Goal: Information Seeking & Learning: Find contact information

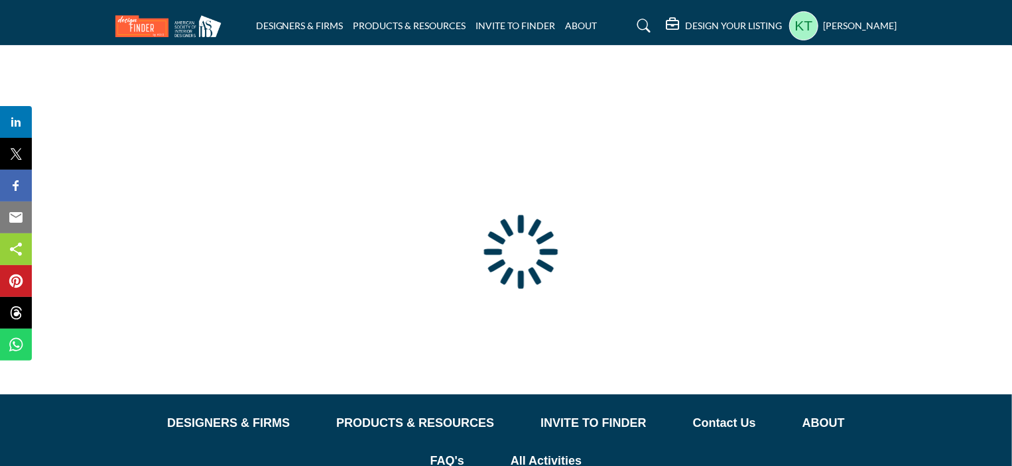
type input "**********"
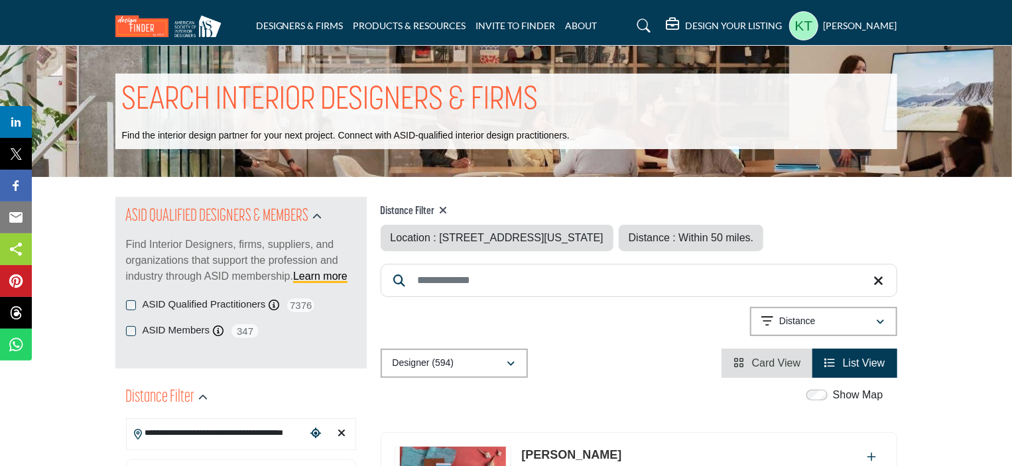
click at [444, 208] on icon at bounding box center [444, 210] width 8 height 11
type input "***"
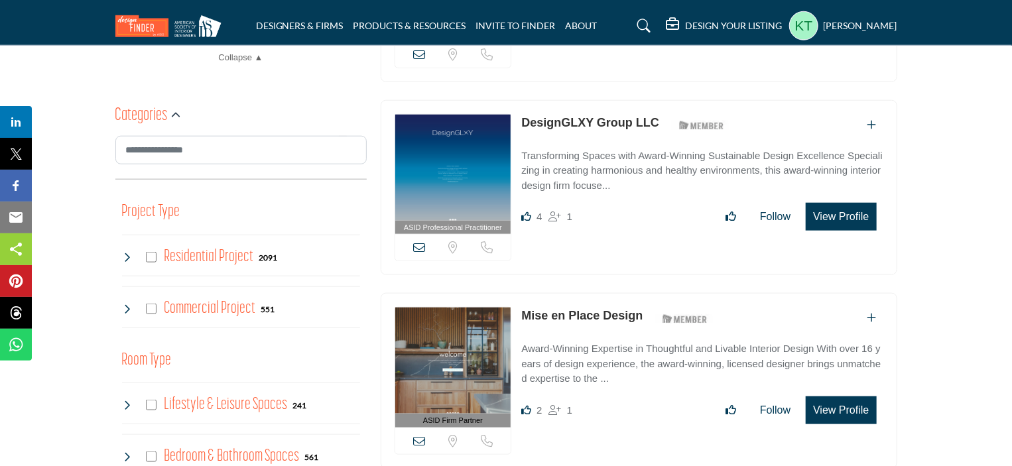
scroll to position [663, 0]
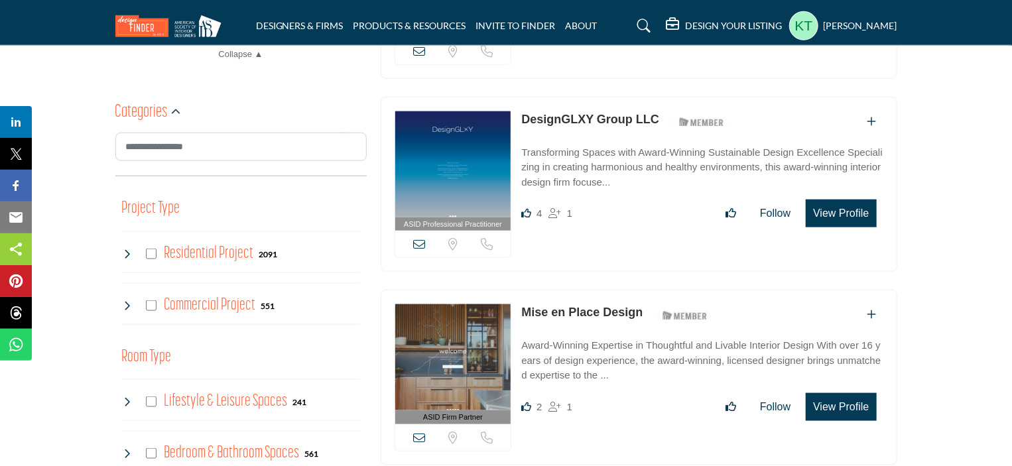
click at [151, 310] on div "Commercial Project 551" at bounding box center [198, 306] width 153 height 24
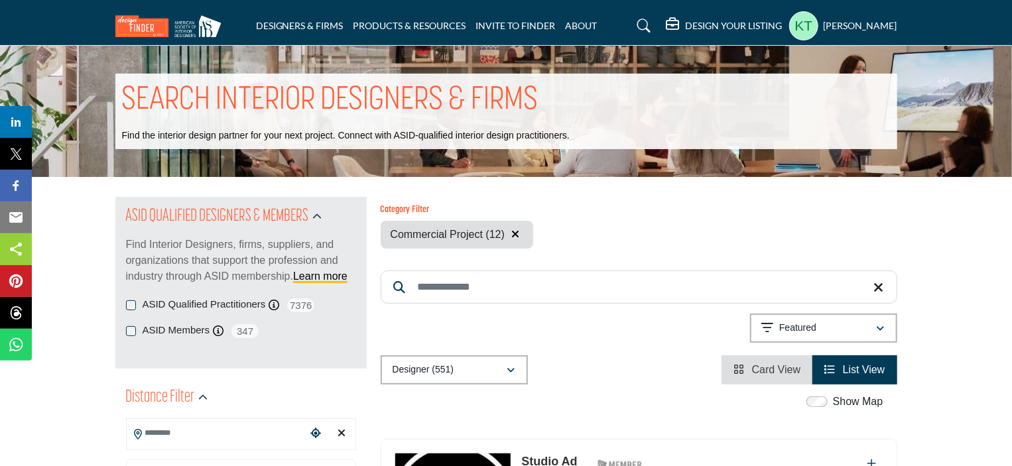
scroll to position [199, 0]
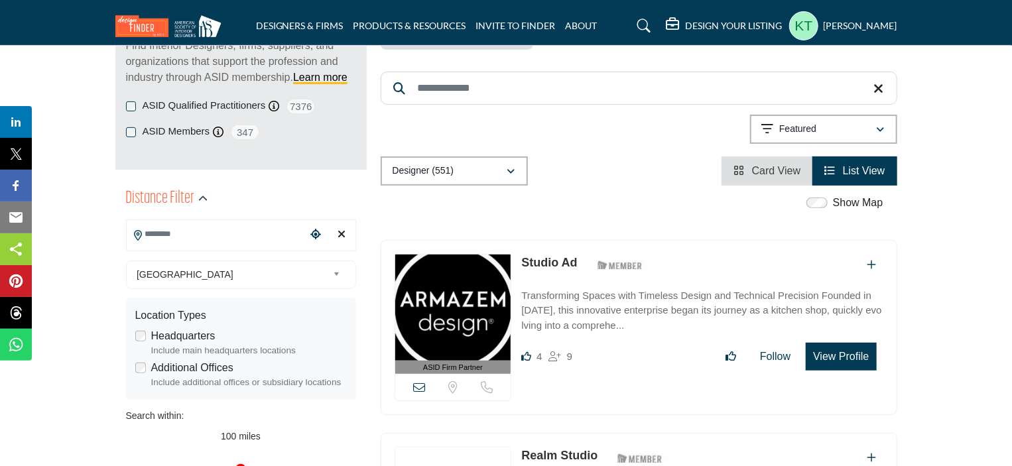
drag, startPoint x: 680, startPoint y: 252, endPoint x: 520, endPoint y: 278, distance: 162.5
click at [520, 278] on div "ASID Firm Partner ASID Firm Partners are design companies with ASID-qualified i…" at bounding box center [639, 328] width 517 height 176
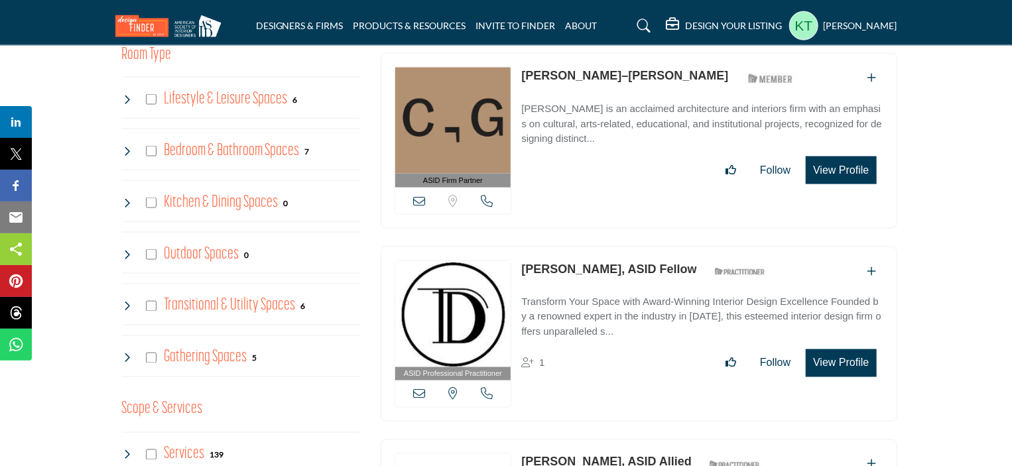
scroll to position [928, 0]
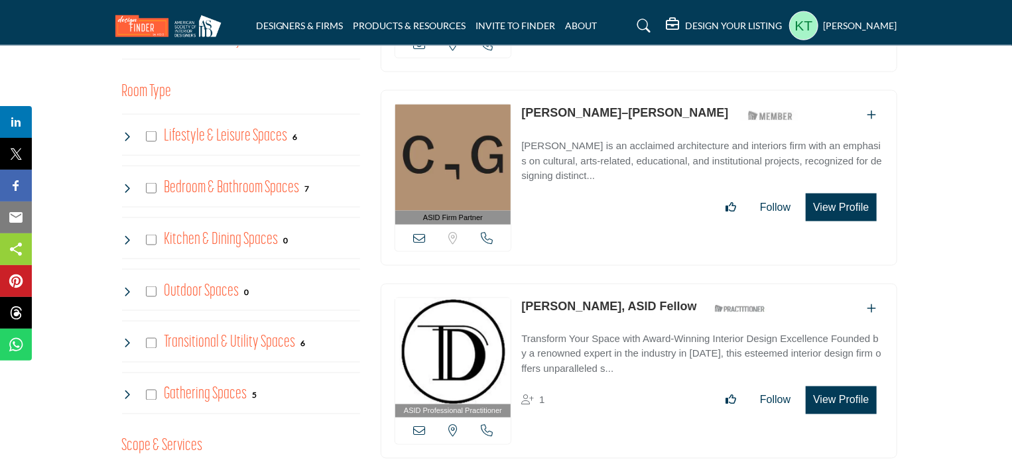
drag, startPoint x: 520, startPoint y: 298, endPoint x: 644, endPoint y: 298, distance: 124.0
click at [644, 298] on div "ASID Professional Practitioner ASID Professional Practitioners have successfull…" at bounding box center [639, 372] width 517 height 176
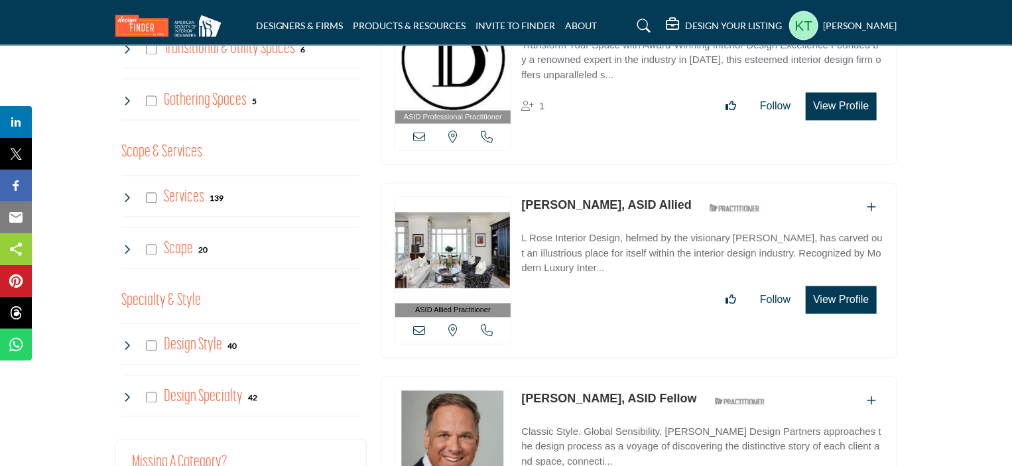
scroll to position [1260, 0]
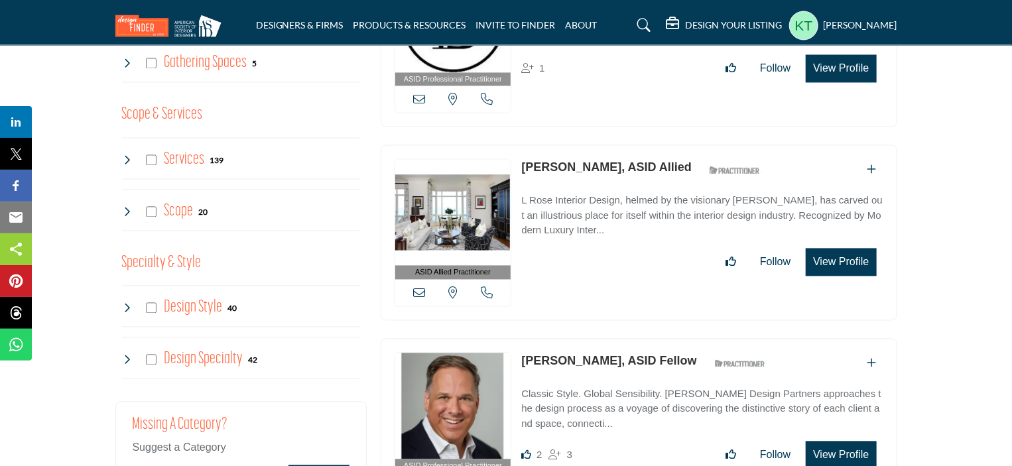
drag, startPoint x: 517, startPoint y: 157, endPoint x: 633, endPoint y: 156, distance: 115.4
click at [633, 156] on div "ASID Allied Practitioner ASID Allied Practitioners have successfully completed …" at bounding box center [639, 233] width 517 height 176
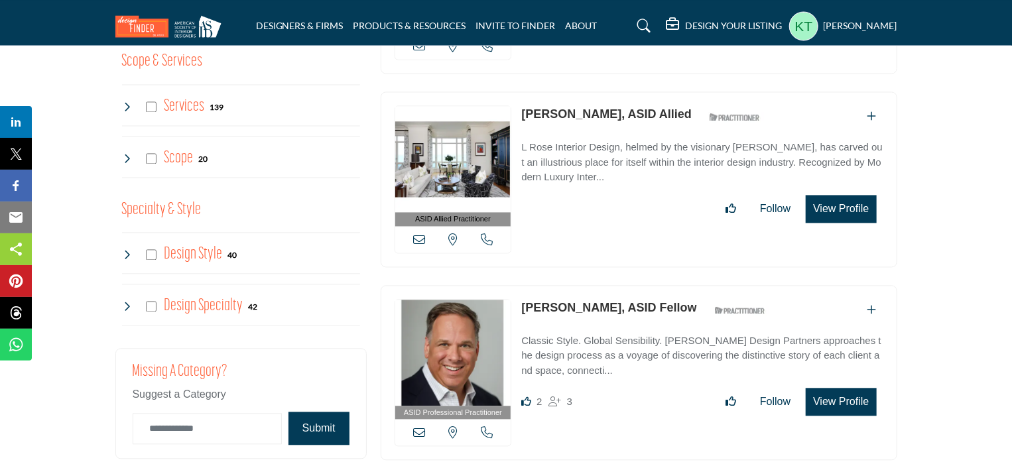
scroll to position [1392, 0]
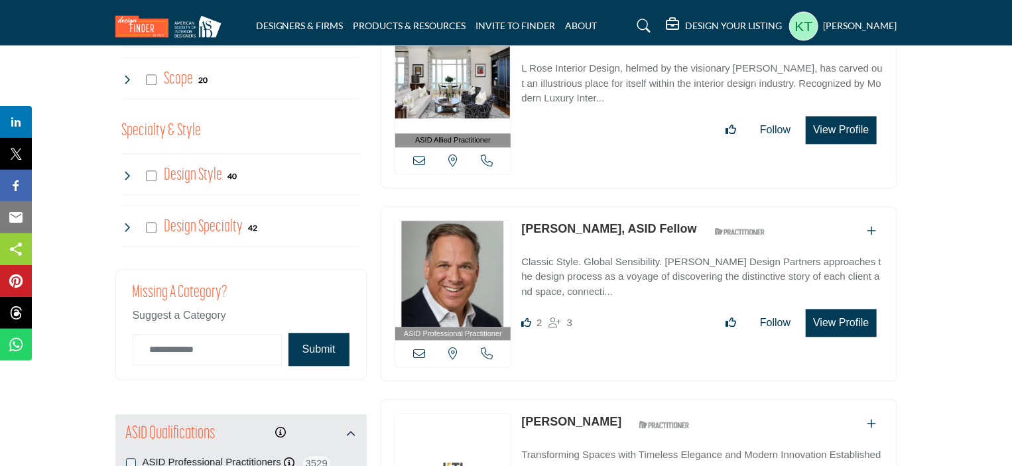
drag, startPoint x: 516, startPoint y: 217, endPoint x: 628, endPoint y: 214, distance: 112.1
click at [628, 214] on div "ASID Professional Practitioner ASID Professional Practitioners have successfull…" at bounding box center [639, 294] width 517 height 176
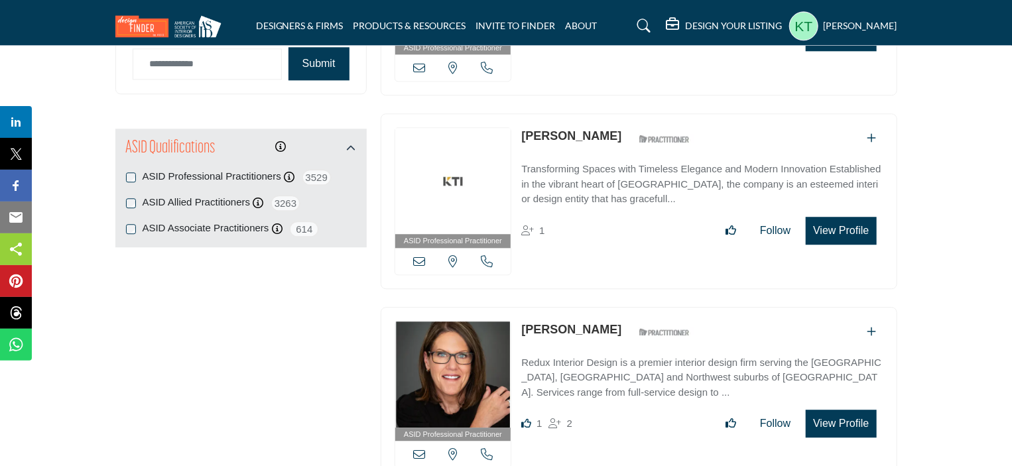
scroll to position [1724, 0]
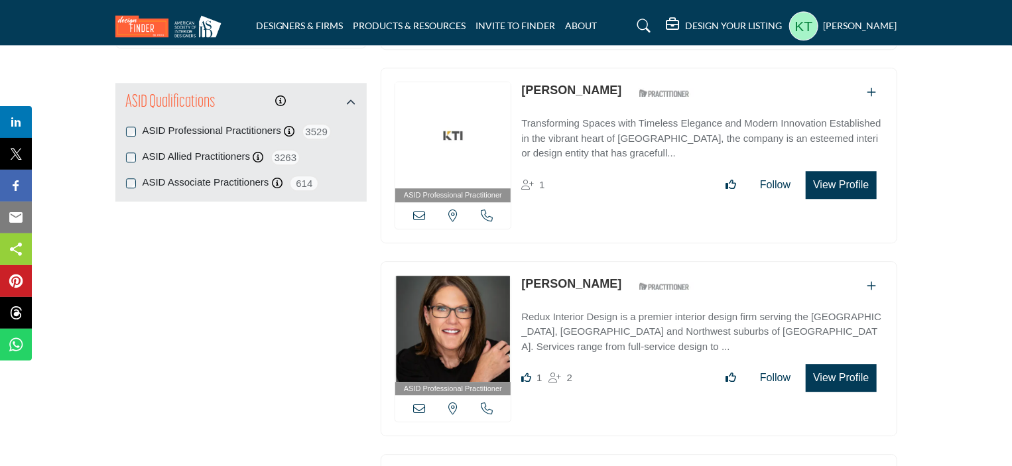
drag, startPoint x: 520, startPoint y: 78, endPoint x: 766, endPoint y: 86, distance: 246.1
click at [766, 86] on div "ASID Professional Practitioner ASID Professional Practitioners have successfull…" at bounding box center [639, 156] width 517 height 176
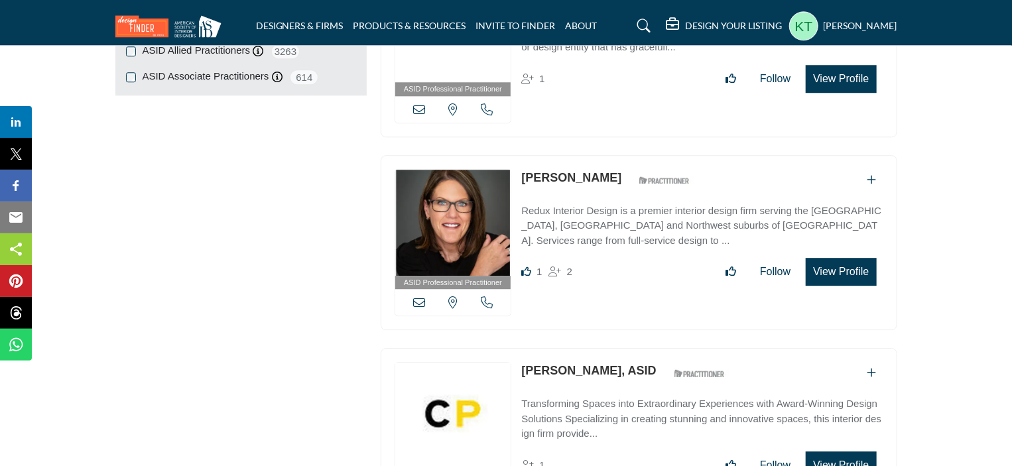
scroll to position [1856, 0]
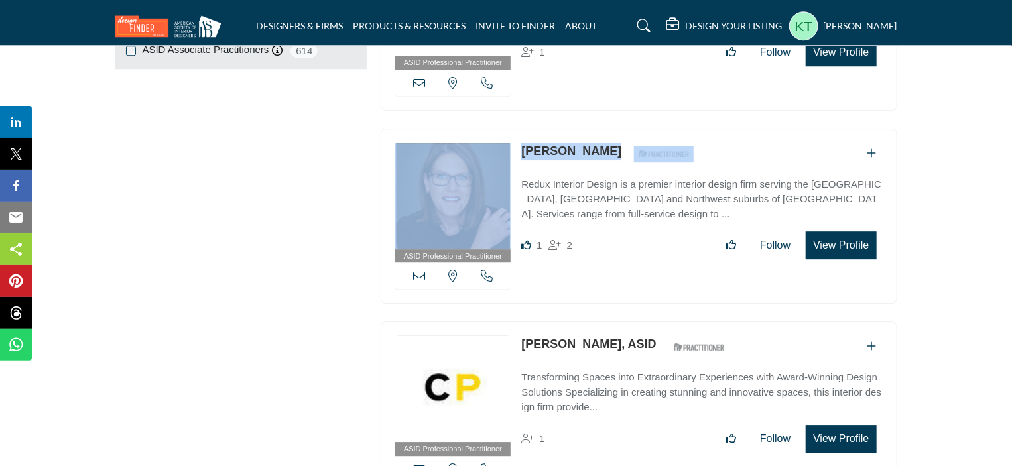
drag, startPoint x: 732, startPoint y: 137, endPoint x: 511, endPoint y: 150, distance: 221.8
click at [511, 150] on div "ASID Professional Practitioner ASID Professional Practitioners have successfull…" at bounding box center [639, 217] width 517 height 176
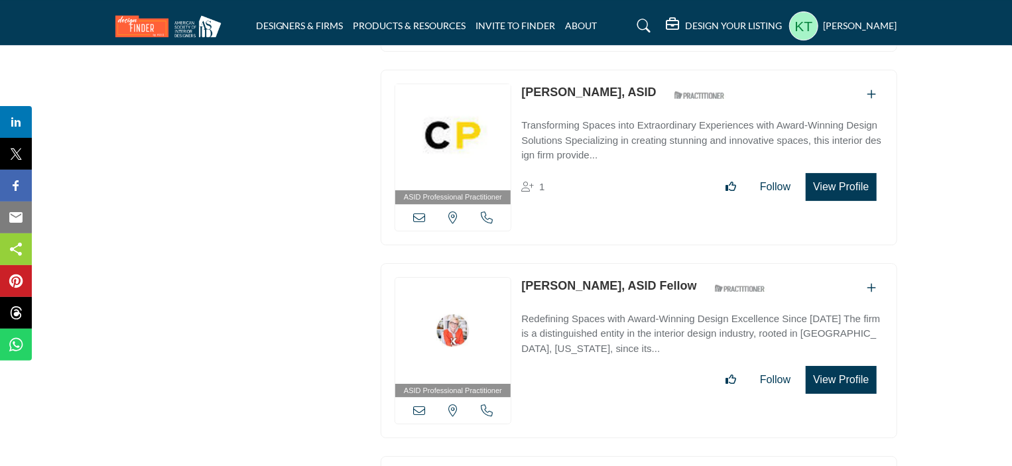
scroll to position [2122, 0]
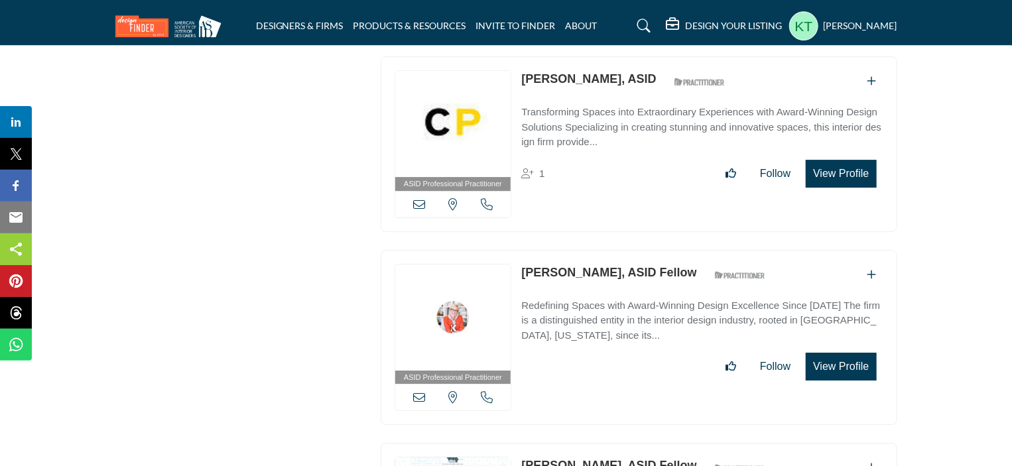
drag, startPoint x: 517, startPoint y: 257, endPoint x: 621, endPoint y: 253, distance: 103.5
click at [621, 253] on div "ASID Professional Practitioner ASID Professional Practitioners have successfull…" at bounding box center [639, 338] width 517 height 176
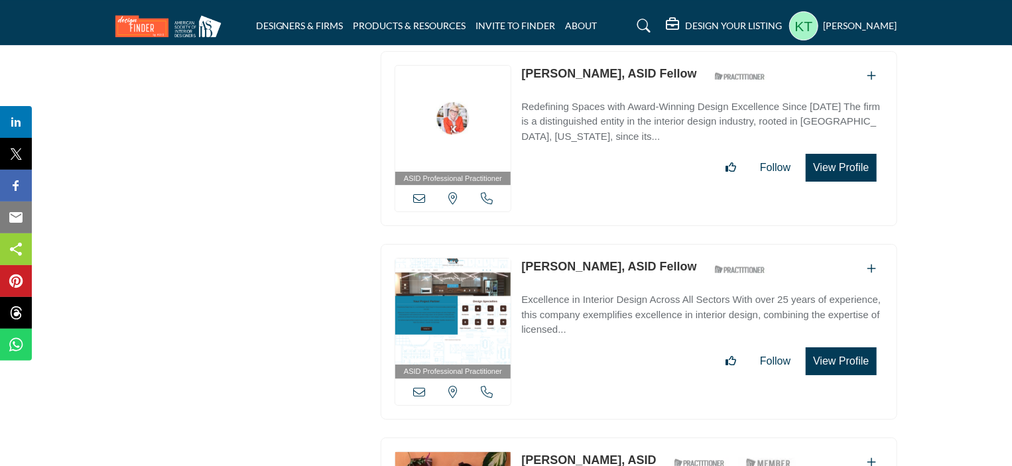
drag, startPoint x: 546, startPoint y: 252, endPoint x: 625, endPoint y: 253, distance: 78.9
click at [625, 253] on div "ASID Professional Practitioner ASID Professional Practitioners have successfull…" at bounding box center [639, 332] width 517 height 176
click at [625, 260] on link "[PERSON_NAME], ASID Fellow" at bounding box center [608, 266] width 175 height 13
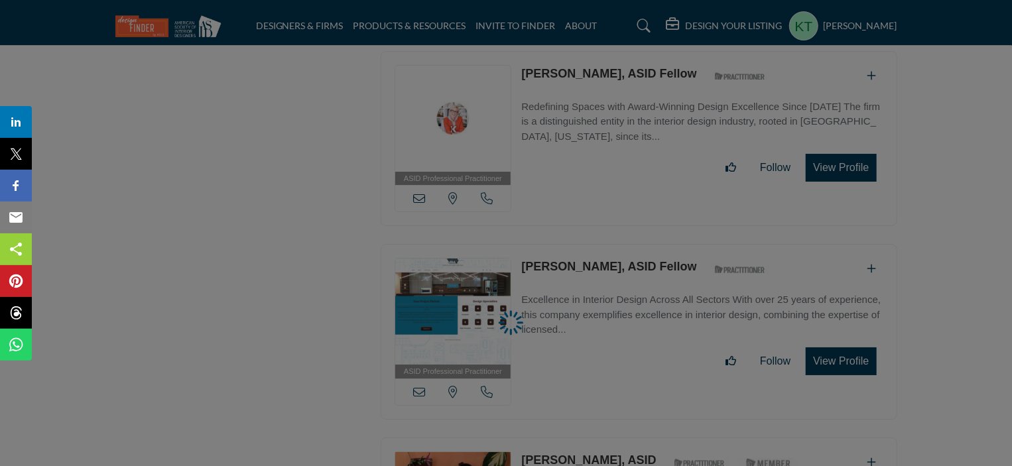
click at [609, 250] on div at bounding box center [506, 233] width 1012 height 466
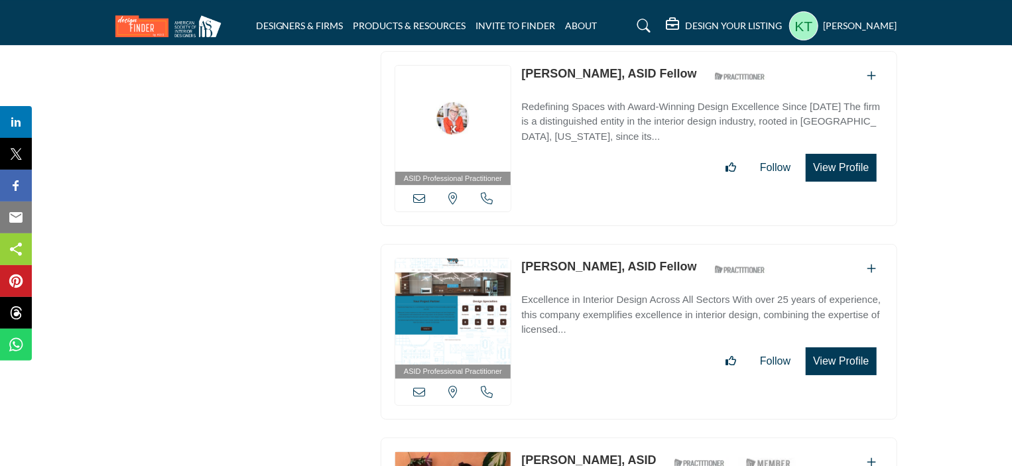
drag, startPoint x: 518, startPoint y: 251, endPoint x: 620, endPoint y: 252, distance: 102.1
click at [620, 252] on div "ASID Professional Practitioner ASID Professional Practitioners have successfull…" at bounding box center [639, 332] width 517 height 176
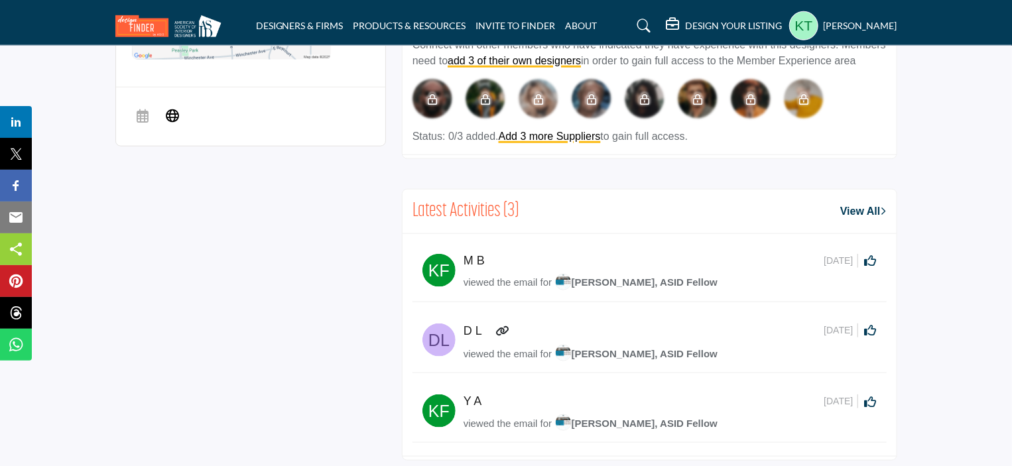
scroll to position [729, 0]
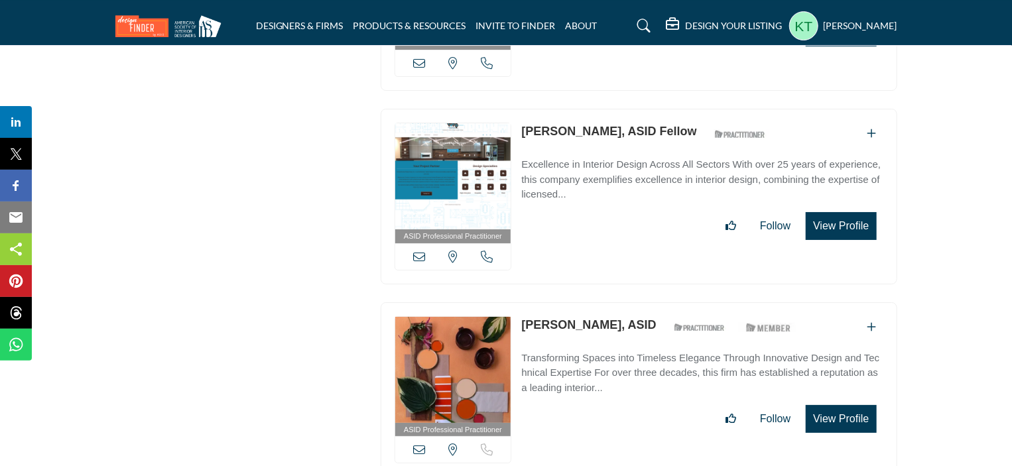
scroll to position [2520, 0]
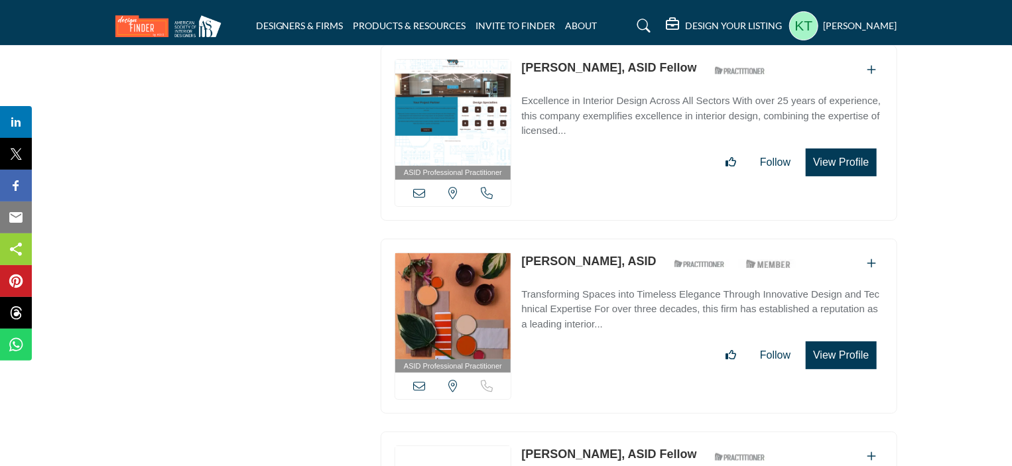
drag, startPoint x: 517, startPoint y: 243, endPoint x: 637, endPoint y: 238, distance: 120.1
click at [637, 239] on div "ASID Professional Practitioner ASID Professional Practitioners have successfull…" at bounding box center [639, 327] width 517 height 176
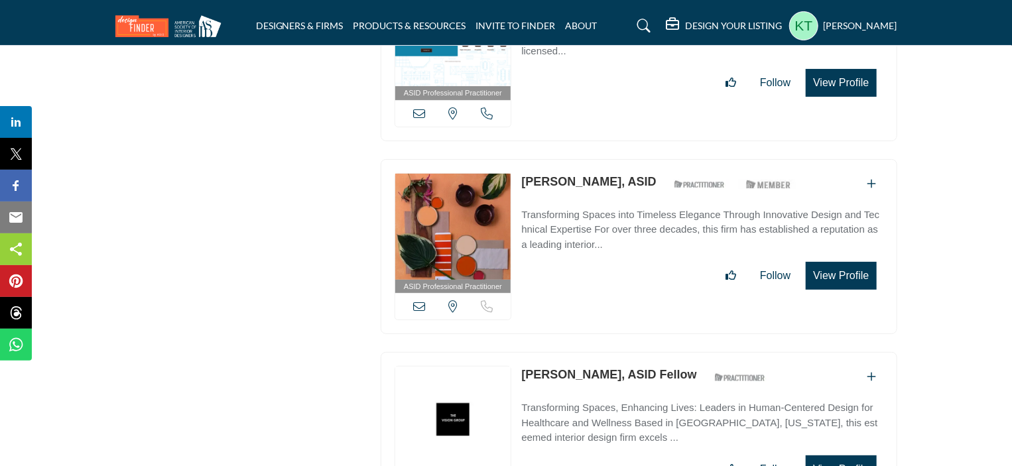
scroll to position [2785, 0]
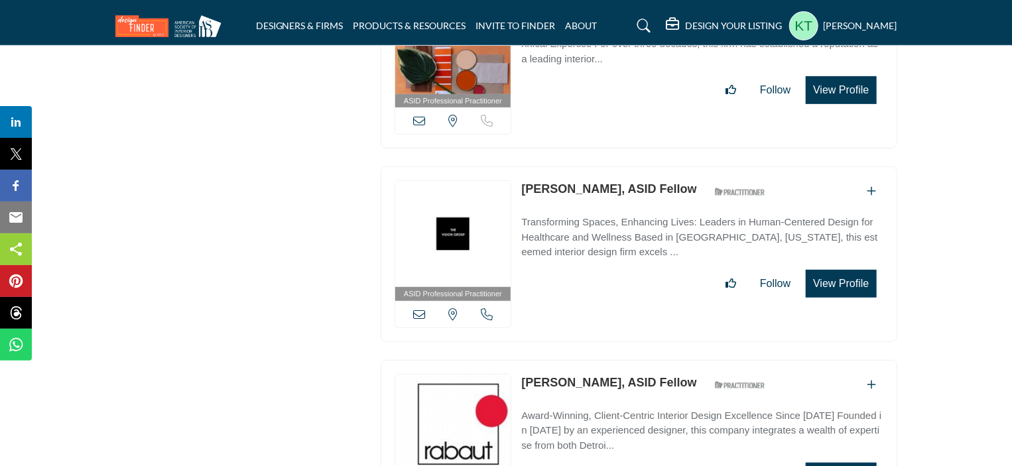
drag, startPoint x: 517, startPoint y: 169, endPoint x: 600, endPoint y: 170, distance: 82.9
click at [600, 170] on div "ASID Professional Practitioner ASID Professional Practitioners have successfull…" at bounding box center [639, 254] width 517 height 176
click at [518, 169] on div "ASID Professional Practitioner ASID Professional Practitioners have successfull…" at bounding box center [639, 254] width 517 height 176
drag, startPoint x: 518, startPoint y: 169, endPoint x: 601, endPoint y: 169, distance: 82.9
click at [601, 169] on div "ASID Professional Practitioner ASID Professional Practitioners have successfull…" at bounding box center [639, 254] width 517 height 176
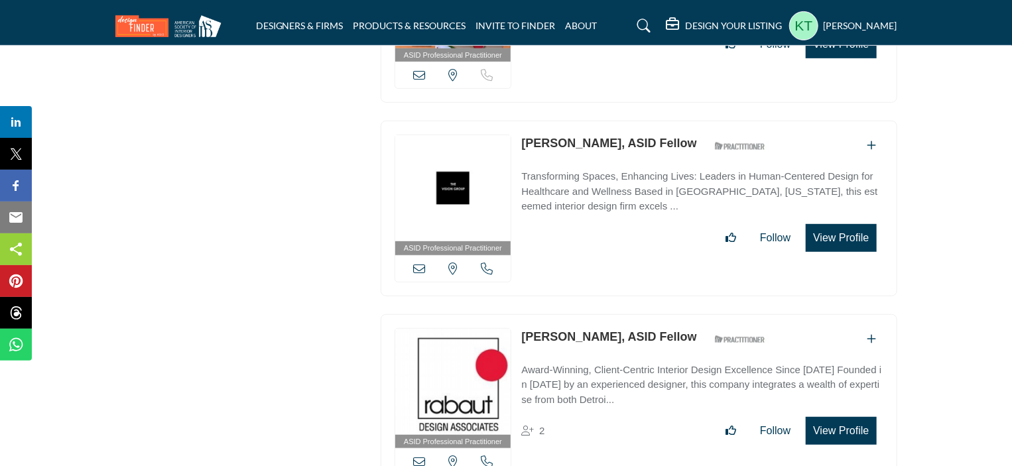
scroll to position [2851, 0]
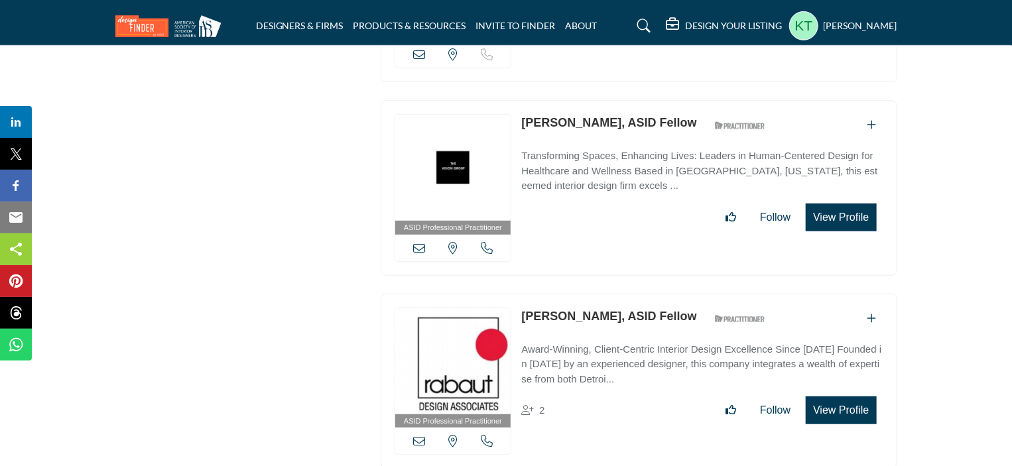
drag, startPoint x: 522, startPoint y: 298, endPoint x: 612, endPoint y: 294, distance: 89.6
click at [612, 294] on div "ASID Professional Practitioner ASID Professional Practitioners have successfull…" at bounding box center [639, 382] width 517 height 176
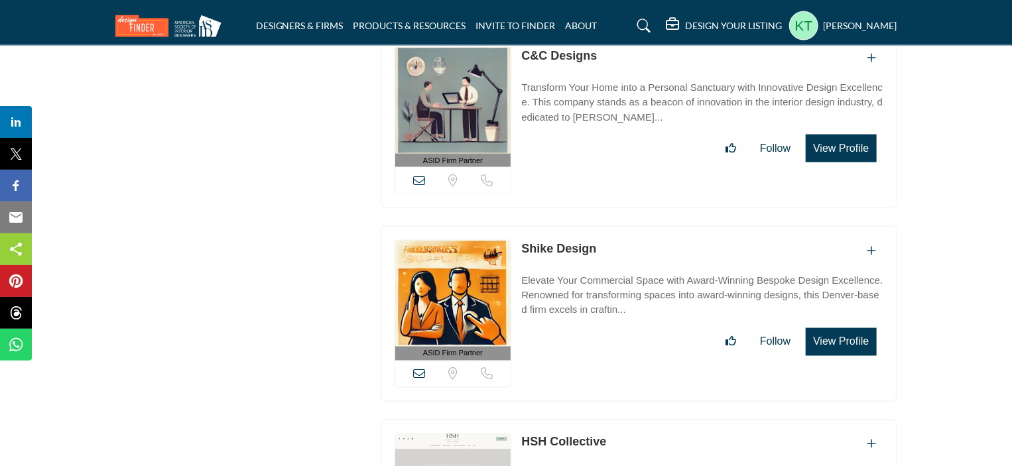
scroll to position [3514, 0]
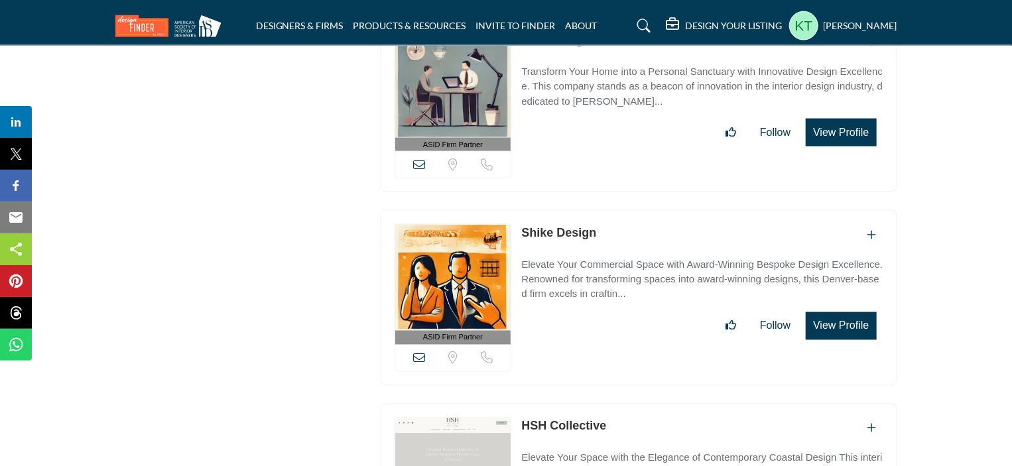
drag, startPoint x: 610, startPoint y: 208, endPoint x: 521, endPoint y: 212, distance: 88.9
click at [521, 224] on div "Shike Design" at bounding box center [701, 235] width 361 height 22
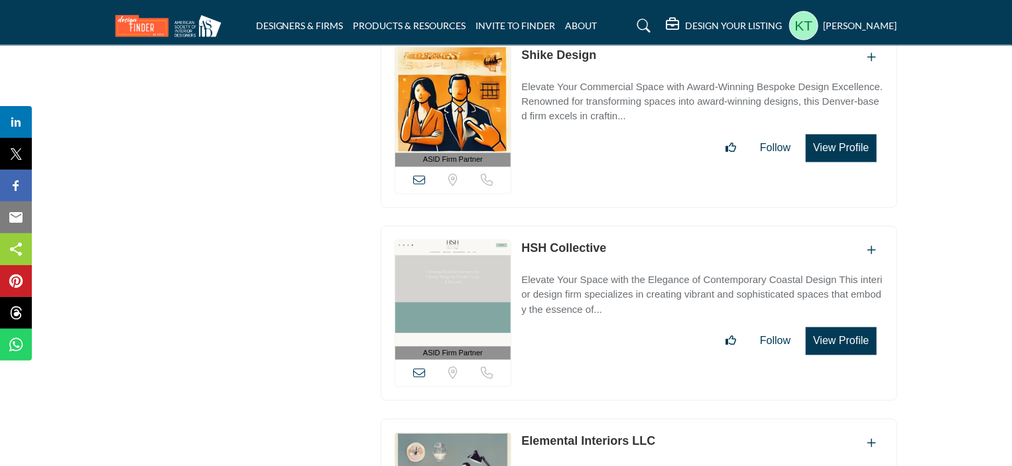
scroll to position [3713, 0]
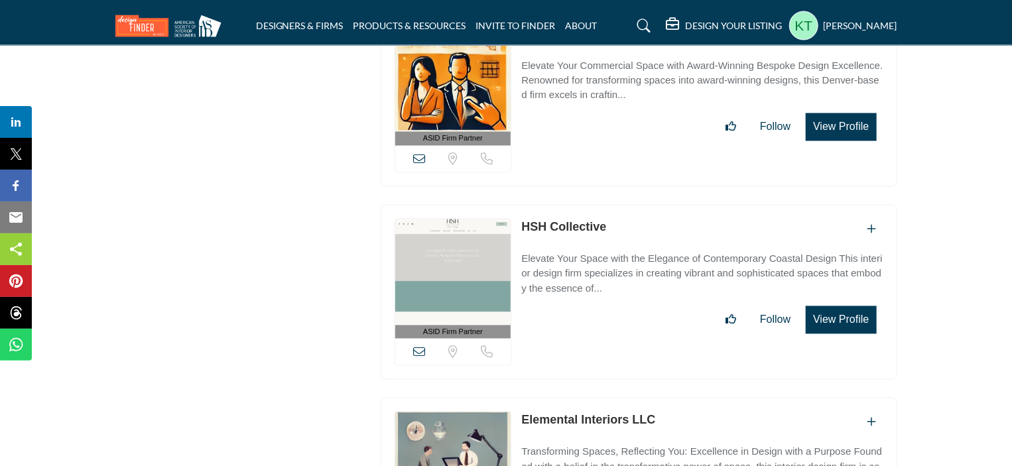
click at [522, 219] on div "HSH Collective" at bounding box center [701, 230] width 361 height 22
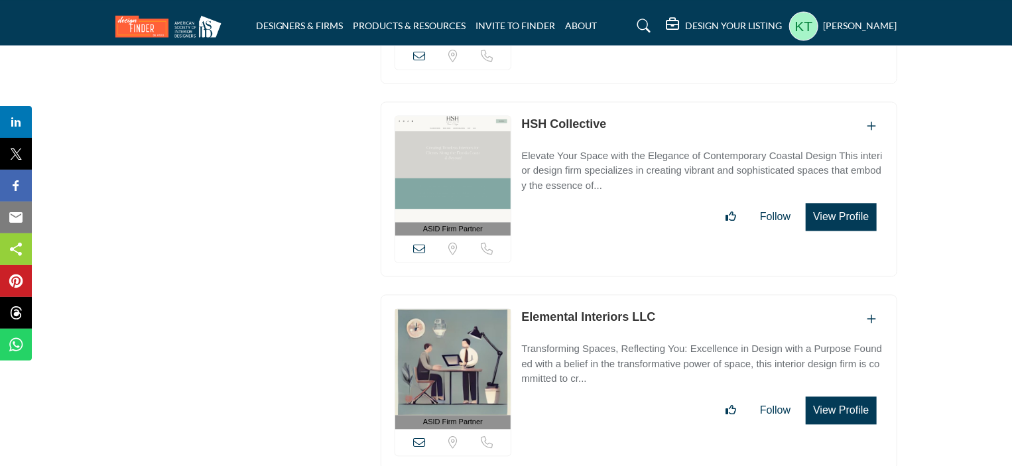
scroll to position [3978, 0]
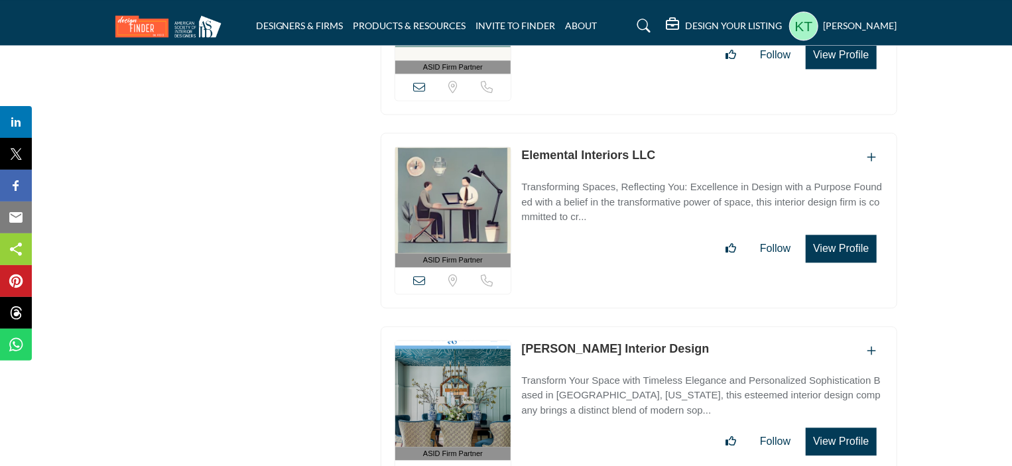
drag, startPoint x: 599, startPoint y: 129, endPoint x: 523, endPoint y: 137, distance: 76.0
click at [523, 147] on div "Elemental Interiors LLC" at bounding box center [701, 158] width 361 height 22
click at [952, 216] on section "ASID QUALIFIED DESIGNERS & MEMBERS Find Interior Designers, firms, suppliers, a…" at bounding box center [506, 447] width 1012 height 8496
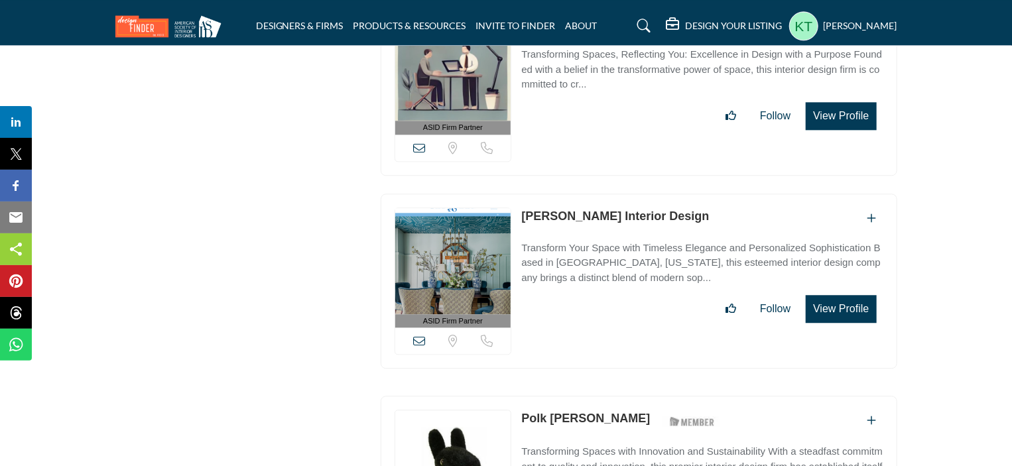
drag, startPoint x: 728, startPoint y: 188, endPoint x: 520, endPoint y: 196, distance: 208.3
click at [520, 196] on div "ASID Firm Partner ASID Firm Partners are design companies with ASID-qualified i…" at bounding box center [639, 282] width 517 height 176
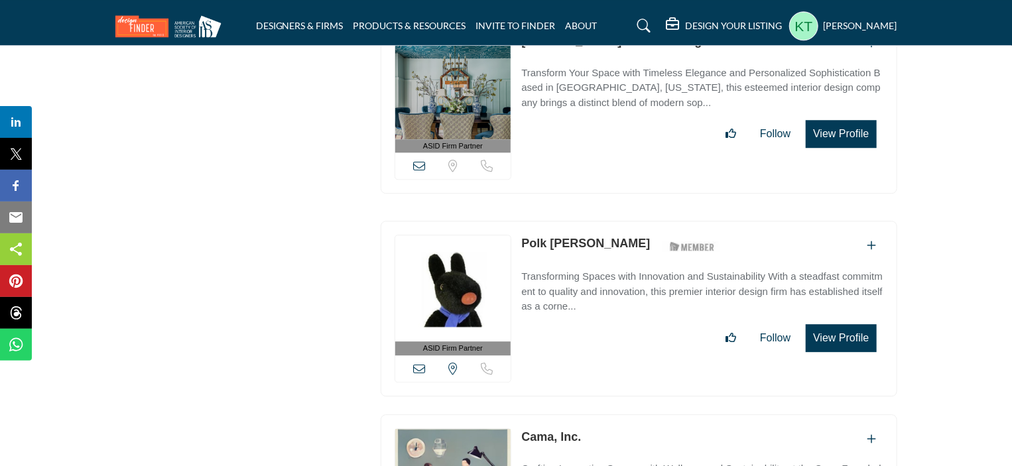
scroll to position [4310, 0]
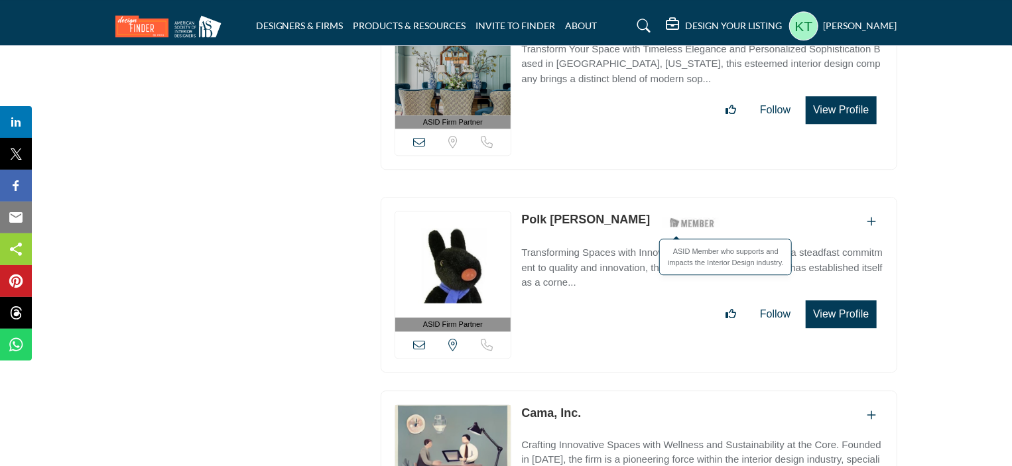
drag, startPoint x: 543, startPoint y: 192, endPoint x: 702, endPoint y: 192, distance: 159.1
click at [702, 197] on div "ASID Firm Partner ASID Firm Partners are design companies with ASID-qualified i…" at bounding box center [639, 285] width 517 height 176
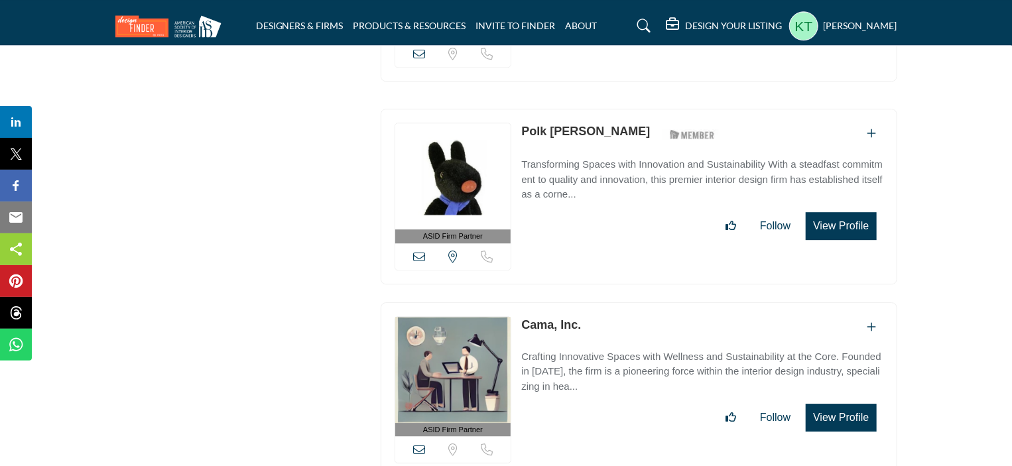
scroll to position [4509, 0]
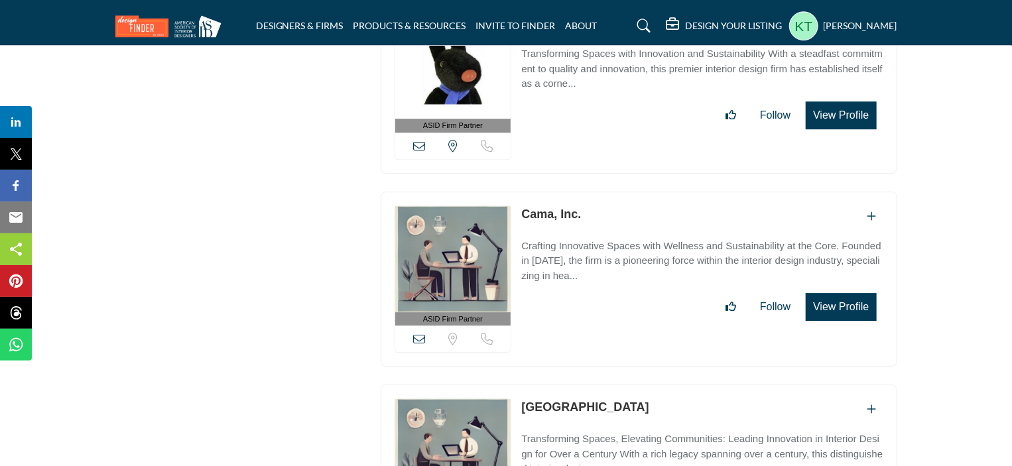
drag, startPoint x: 600, startPoint y: 182, endPoint x: 534, endPoint y: 185, distance: 66.4
click at [520, 192] on div "ASID Firm Partner ASID Firm Partners are design companies with ASID-qualified i…" at bounding box center [639, 280] width 517 height 176
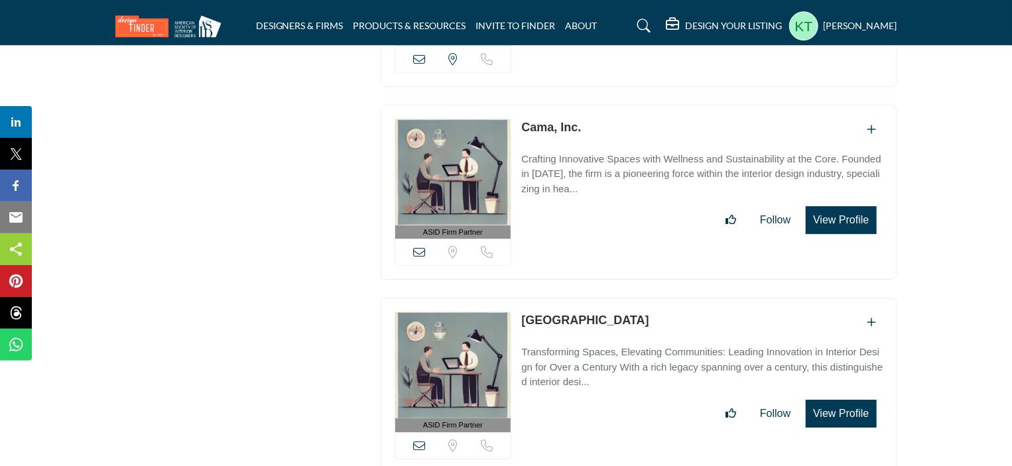
scroll to position [4641, 0]
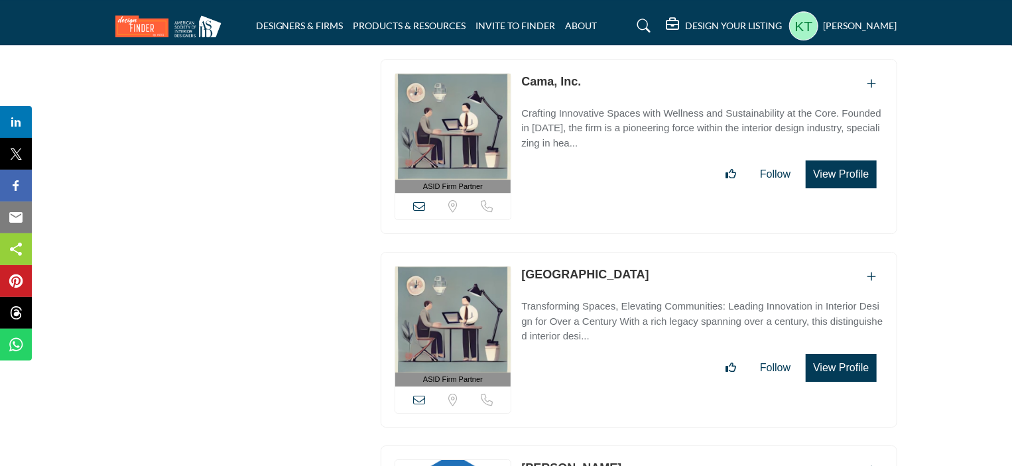
drag, startPoint x: 554, startPoint y: 243, endPoint x: 522, endPoint y: 245, distance: 31.9
click at [522, 266] on div "[GEOGRAPHIC_DATA]" at bounding box center [701, 277] width 361 height 22
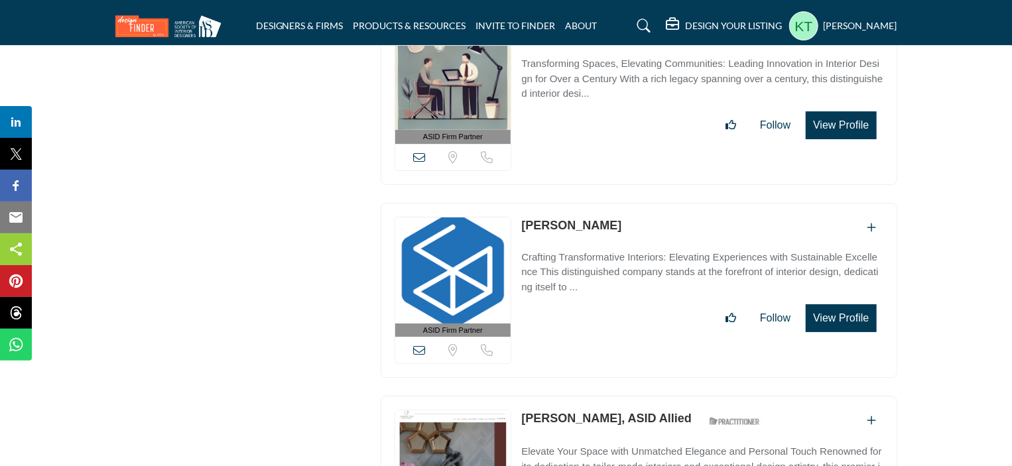
scroll to position [4906, 0]
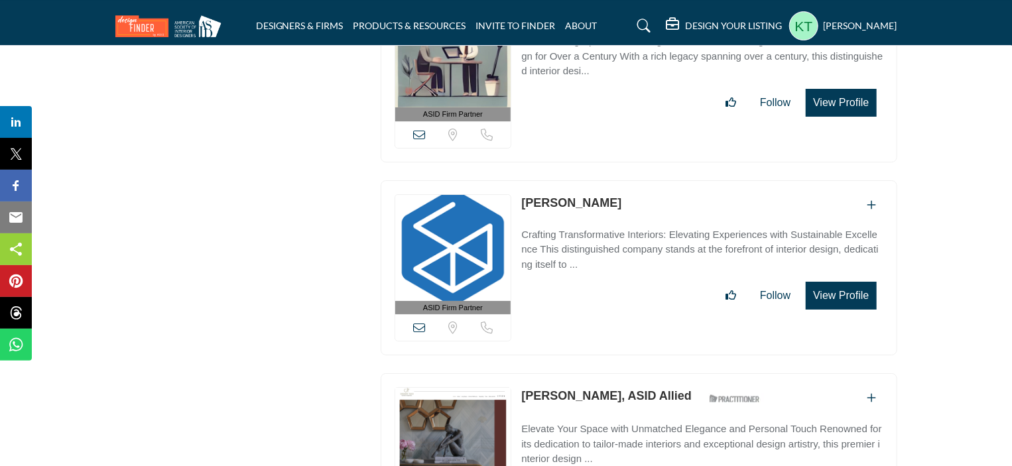
drag, startPoint x: 619, startPoint y: 177, endPoint x: 525, endPoint y: 180, distance: 94.2
click at [525, 194] on div "[PERSON_NAME]" at bounding box center [701, 205] width 361 height 22
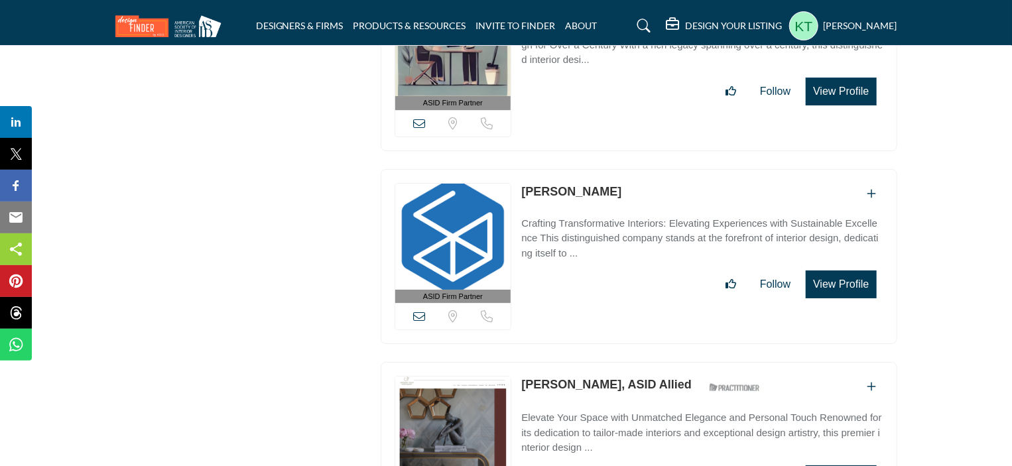
scroll to position [5105, 0]
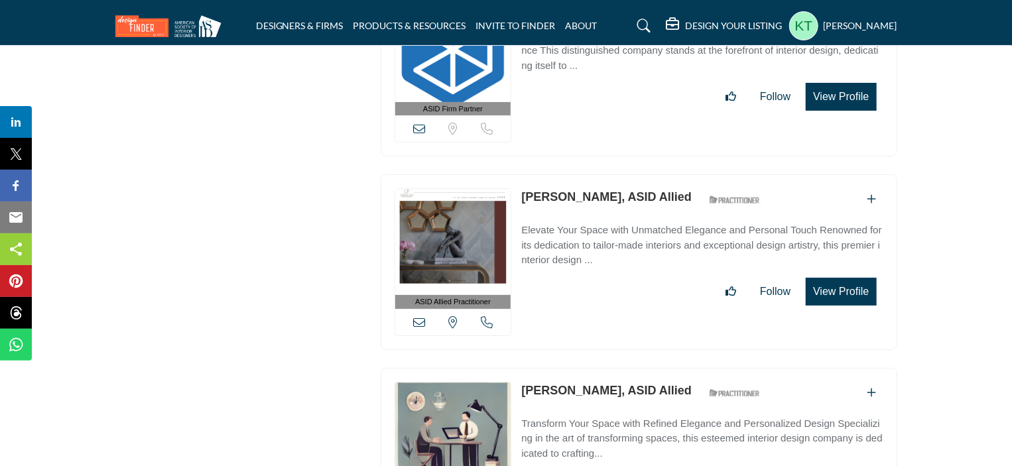
drag, startPoint x: 517, startPoint y: 161, endPoint x: 663, endPoint y: 164, distance: 146.6
click at [663, 174] on div "ASID Allied Practitioner ASID Allied Practitioners have successfully completed …" at bounding box center [639, 262] width 517 height 176
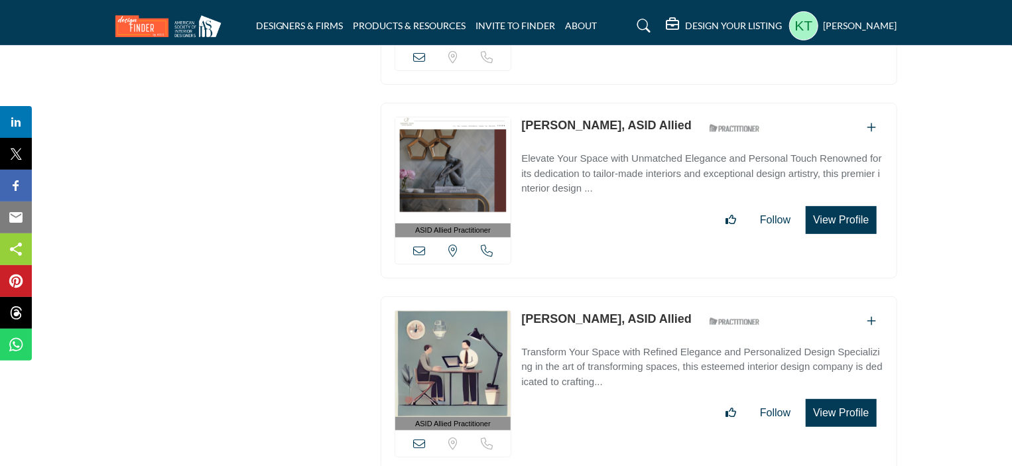
scroll to position [5371, 0]
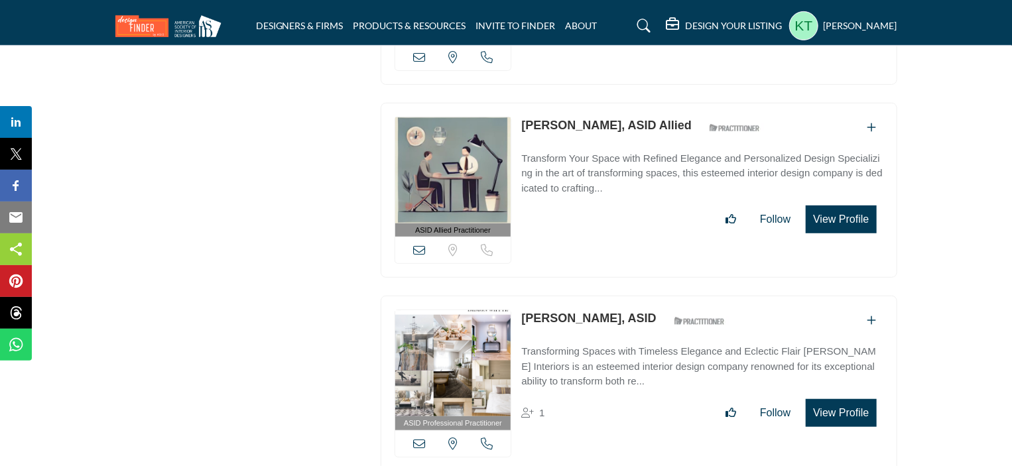
drag, startPoint x: 518, startPoint y: 88, endPoint x: 650, endPoint y: 88, distance: 131.9
click at [650, 103] on div "ASID Allied Practitioner ASID Allied Practitioners have successfully completed …" at bounding box center [639, 191] width 517 height 176
drag, startPoint x: 517, startPoint y: 283, endPoint x: 619, endPoint y: 278, distance: 101.6
click at [619, 296] on div "ASID Professional Practitioner ASID Professional Practitioners have successfull…" at bounding box center [639, 384] width 517 height 176
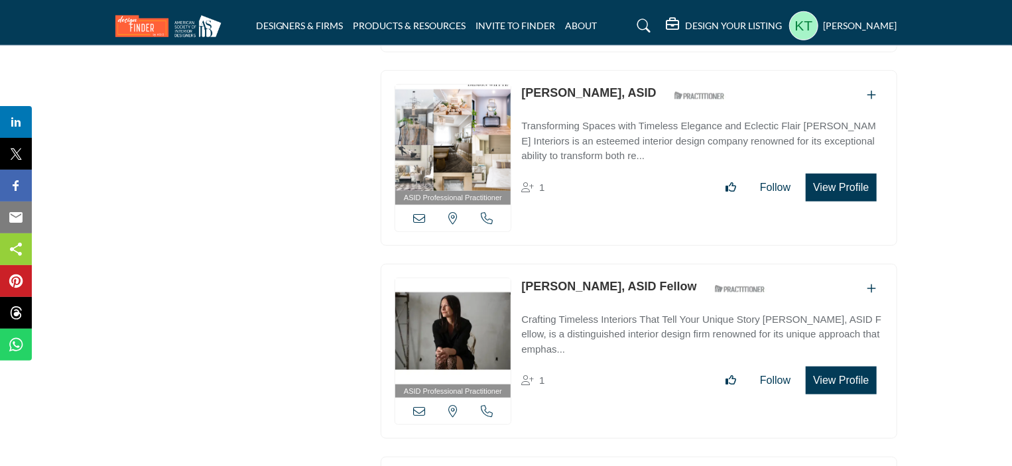
scroll to position [5569, 0]
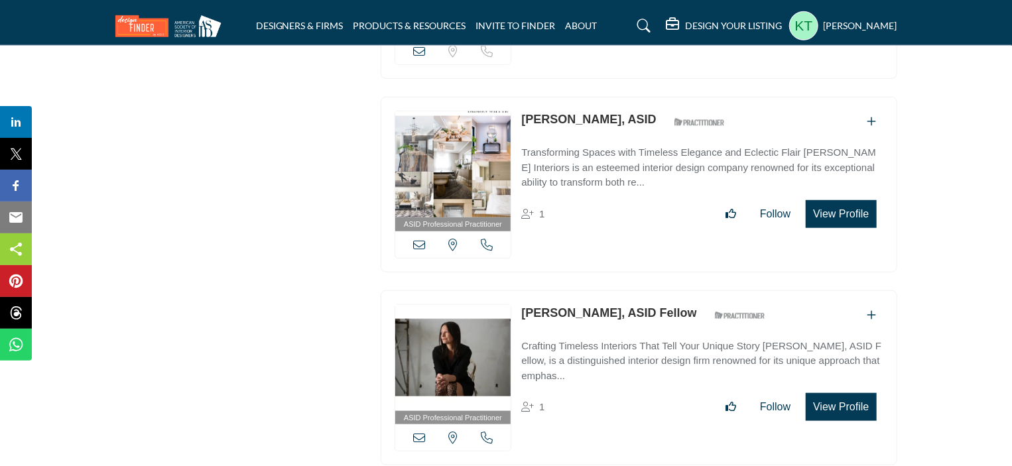
drag, startPoint x: 519, startPoint y: 273, endPoint x: 684, endPoint y: 261, distance: 165.5
click at [684, 290] on div "ASID Professional Practitioner ASID Professional Practitioners have successfull…" at bounding box center [639, 378] width 517 height 176
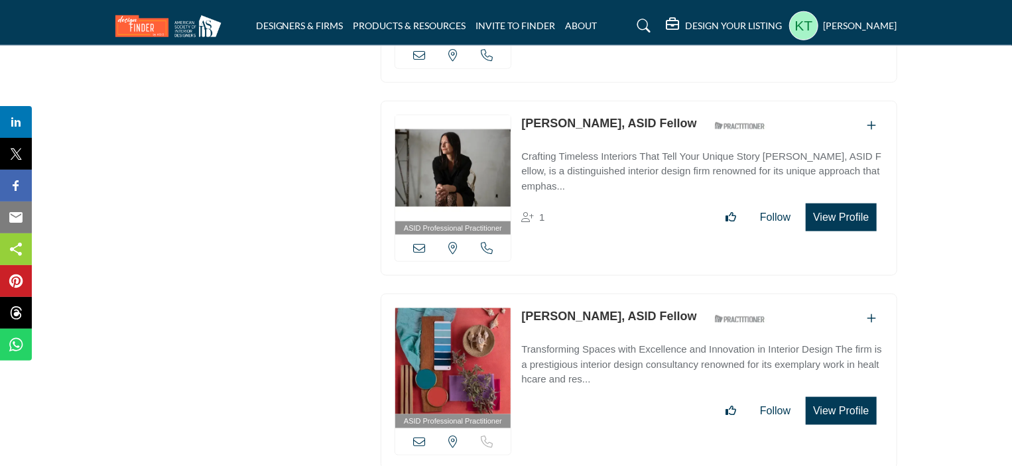
scroll to position [5835, 0]
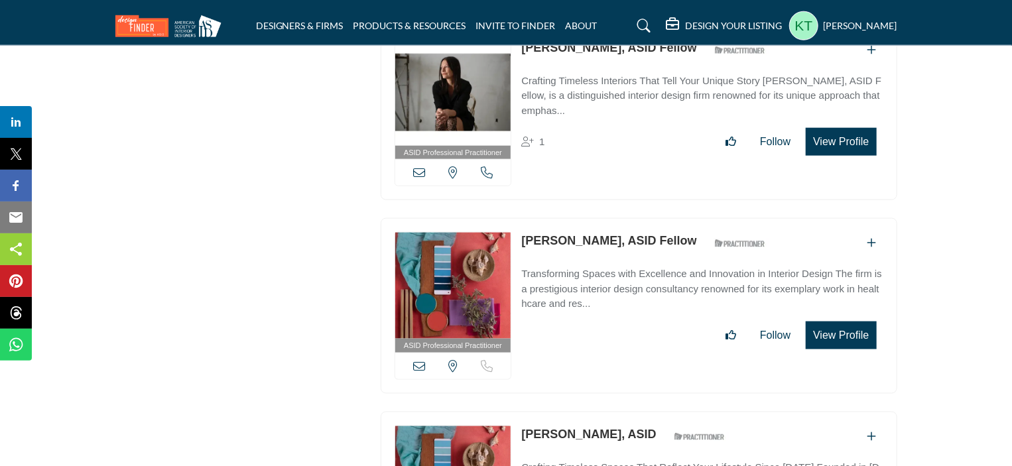
drag, startPoint x: 515, startPoint y: 201, endPoint x: 622, endPoint y: 192, distance: 107.1
click at [622, 218] on div "ASID Professional Practitioner ASID Professional Practitioners have successfull…" at bounding box center [639, 306] width 517 height 176
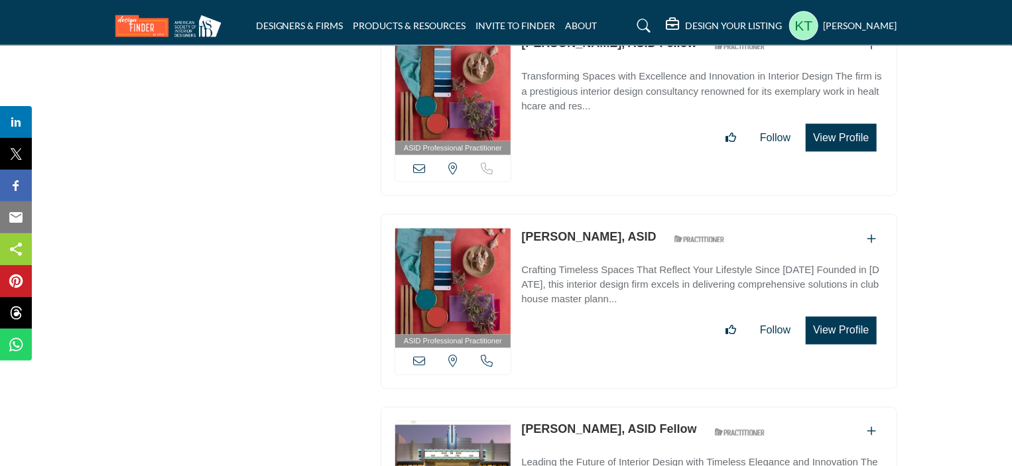
scroll to position [6034, 0]
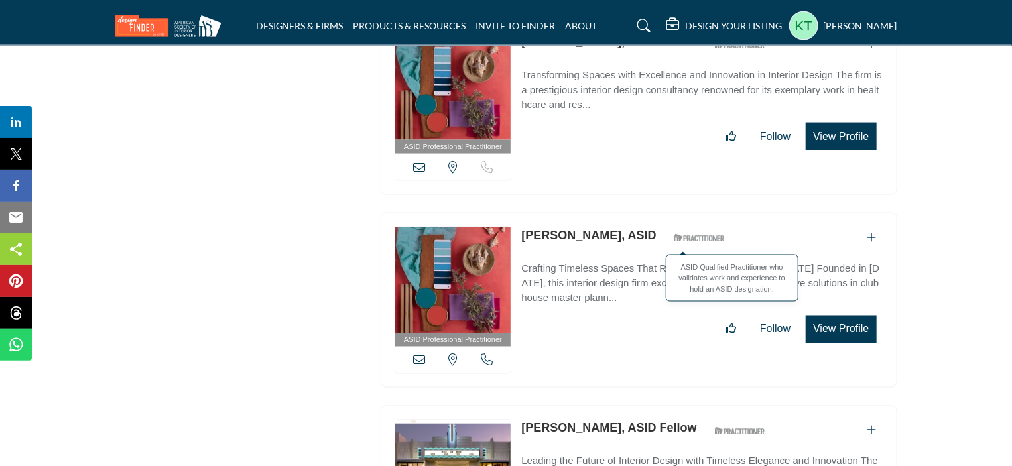
drag, startPoint x: 520, startPoint y: 193, endPoint x: 634, endPoint y: 197, distance: 114.1
click at [634, 213] on div "ASID Professional Practitioner ASID Professional Practitioners have successfull…" at bounding box center [639, 301] width 517 height 176
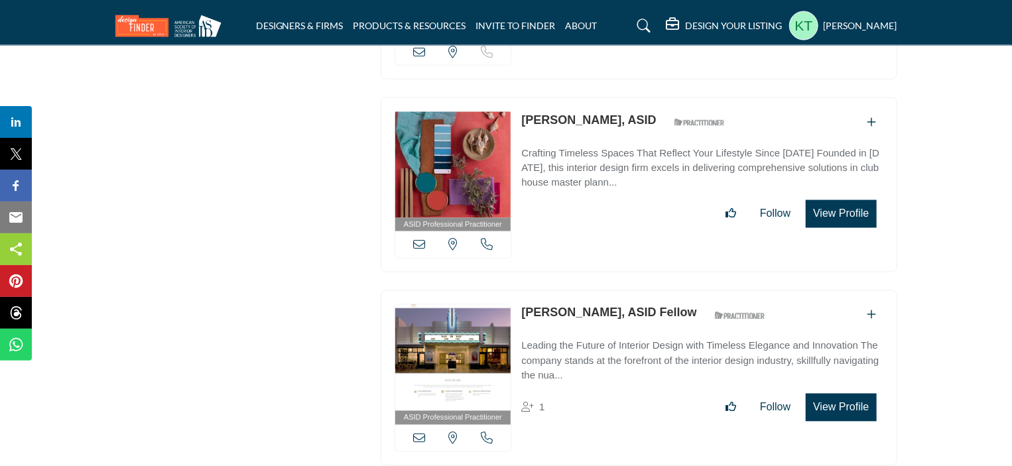
scroll to position [6233, 0]
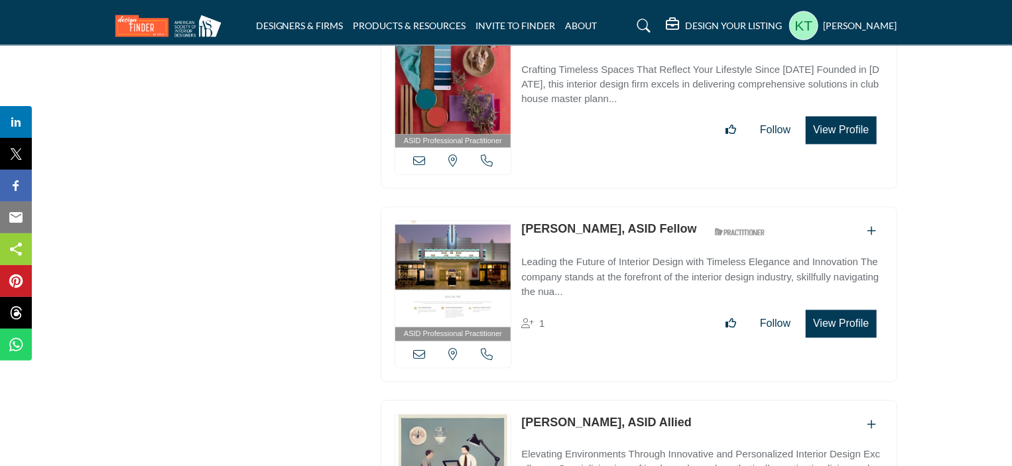
drag, startPoint x: 513, startPoint y: 188, endPoint x: 658, endPoint y: 187, distance: 144.5
click at [658, 207] on div "ASID Professional Practitioner ASID Professional Practitioners have successfull…" at bounding box center [639, 295] width 517 height 176
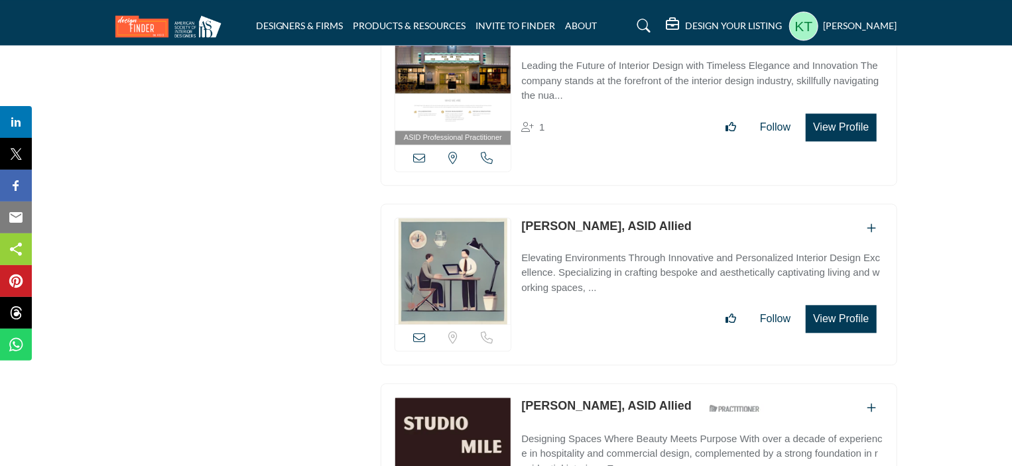
scroll to position [6431, 0]
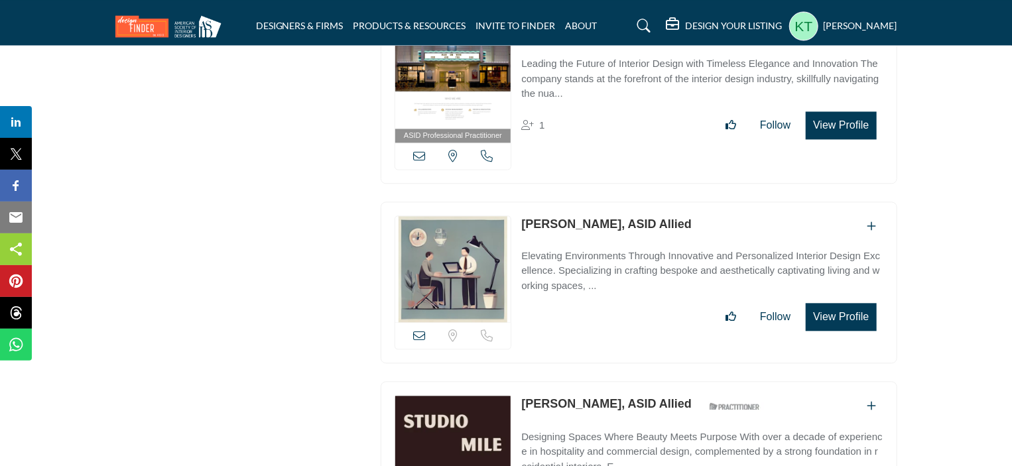
drag, startPoint x: 517, startPoint y: 176, endPoint x: 637, endPoint y: 180, distance: 120.1
click at [637, 202] on div "View email address of this listing Sorry, but we don't have a location for this…" at bounding box center [639, 283] width 517 height 162
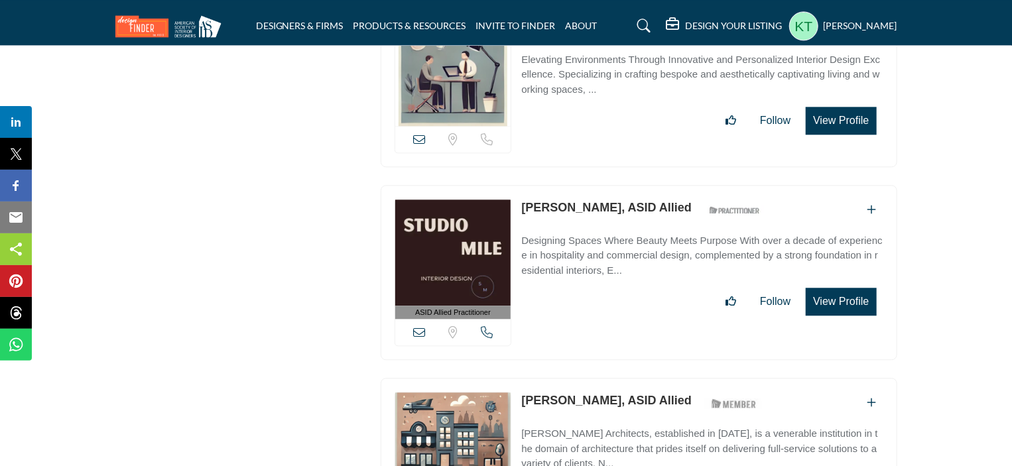
scroll to position [6630, 0]
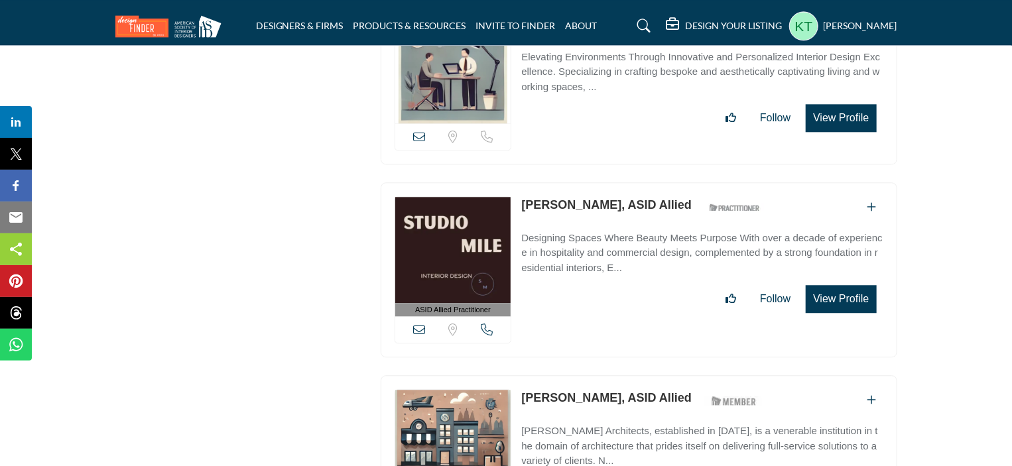
drag, startPoint x: 517, startPoint y: 156, endPoint x: 667, endPoint y: 154, distance: 150.5
click at [667, 182] on div "ASID Allied Practitioner ASID Allied Practitioners have successfully completed …" at bounding box center [639, 270] width 517 height 176
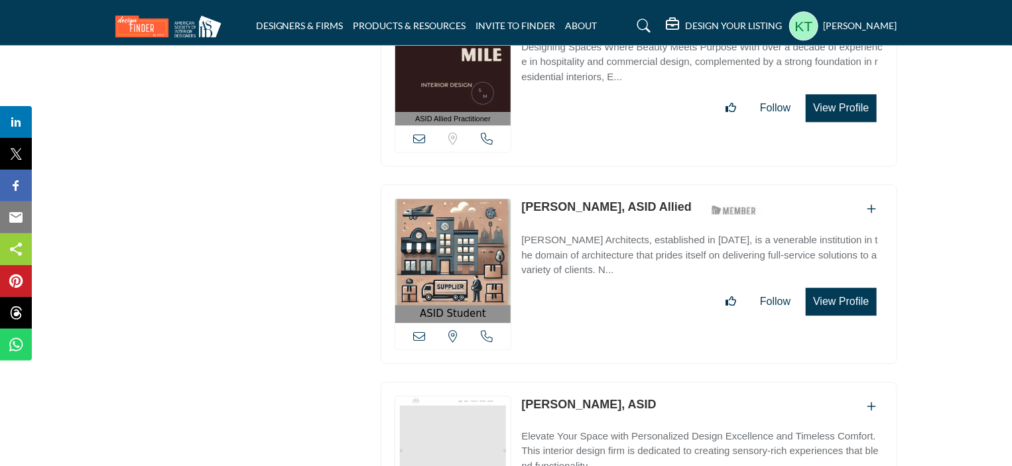
scroll to position [6896, 0]
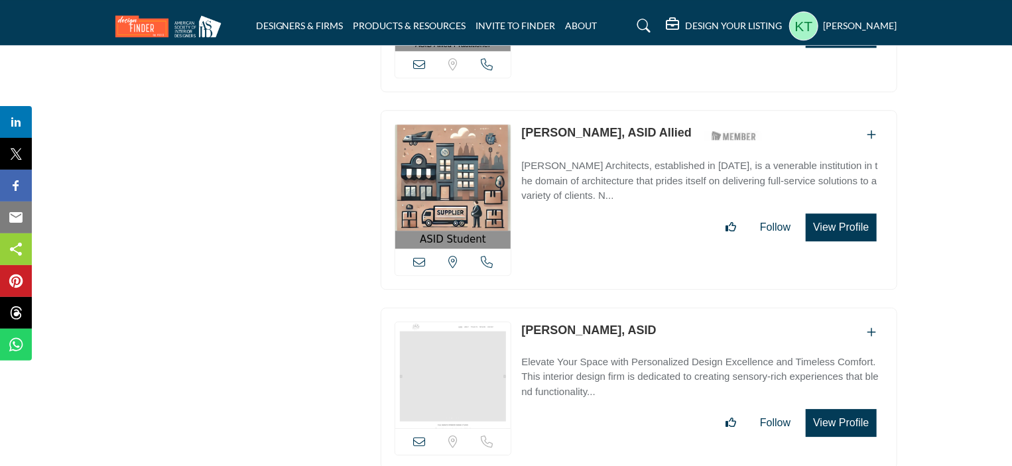
drag, startPoint x: 519, startPoint y: 85, endPoint x: 624, endPoint y: 81, distance: 104.8
click at [624, 110] on div "ASID Student ASID Student" at bounding box center [639, 200] width 517 height 180
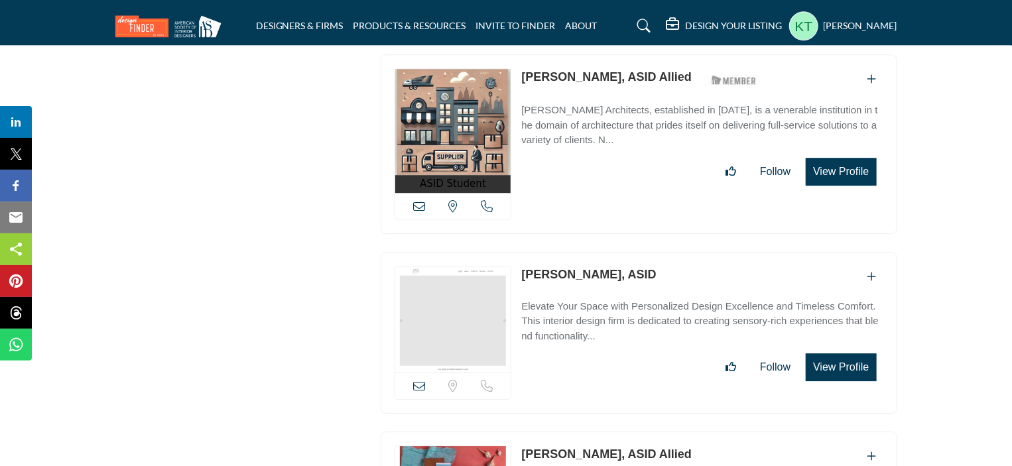
scroll to position [7028, 0]
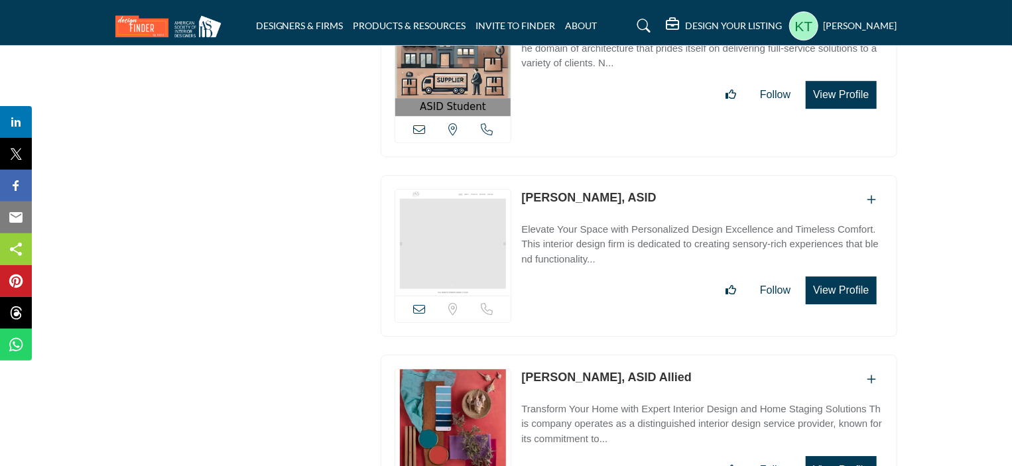
drag, startPoint x: 520, startPoint y: 151, endPoint x: 629, endPoint y: 143, distance: 109.7
click at [629, 175] on div "View email address of this listing Sorry, but we don't have a location for this…" at bounding box center [639, 256] width 517 height 162
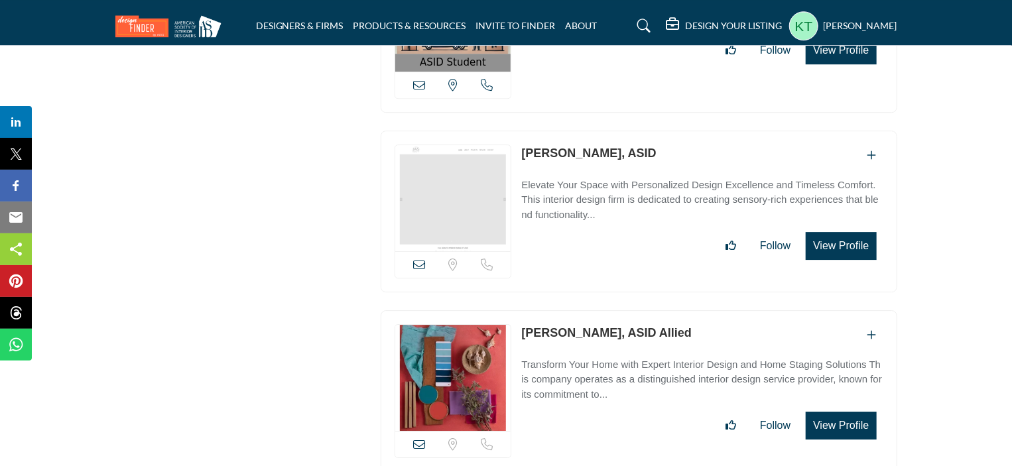
scroll to position [7227, 0]
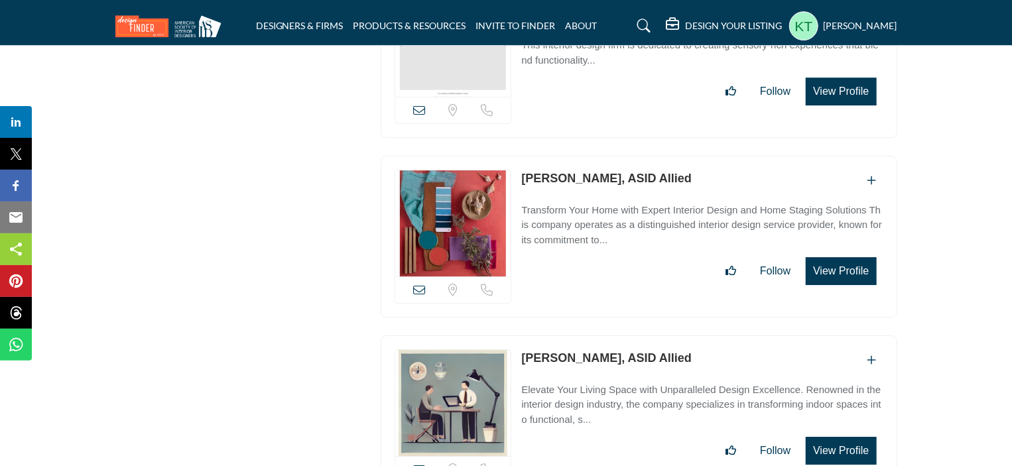
drag, startPoint x: 520, startPoint y: 125, endPoint x: 642, endPoint y: 130, distance: 122.7
click at [642, 156] on div "View email address of this listing Sorry, but we don't have a location for this…" at bounding box center [639, 237] width 517 height 162
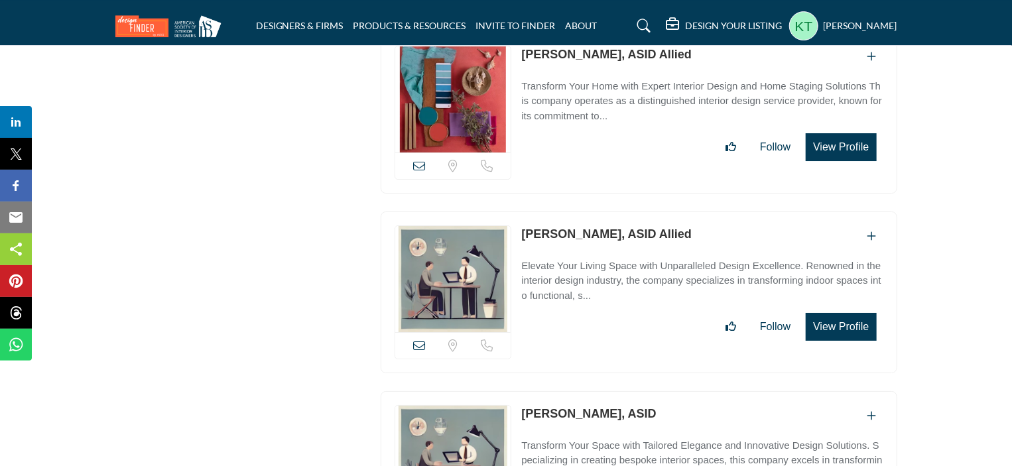
scroll to position [7360, 0]
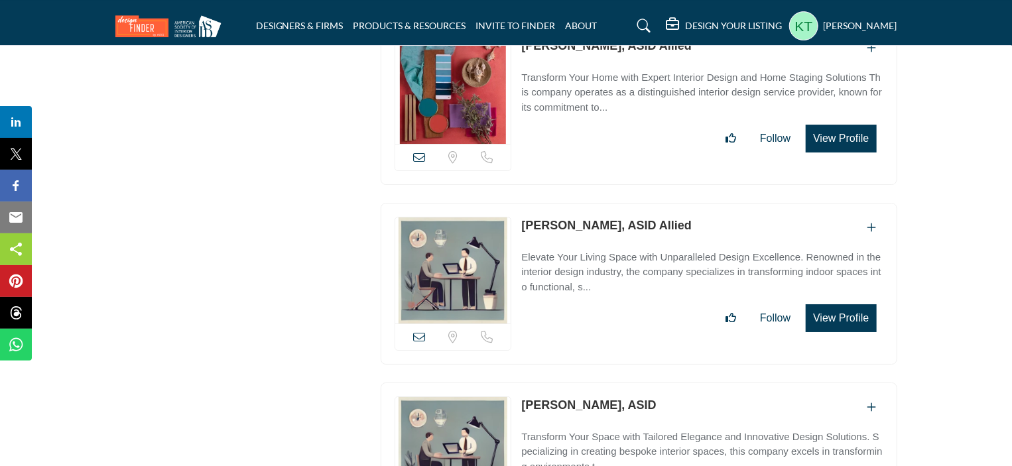
drag, startPoint x: 571, startPoint y: 172, endPoint x: 623, endPoint y: 171, distance: 52.4
click at [623, 203] on div "View email address of this listing Sorry, but we don't have a location for this…" at bounding box center [639, 284] width 517 height 162
